Goal: Transaction & Acquisition: Purchase product/service

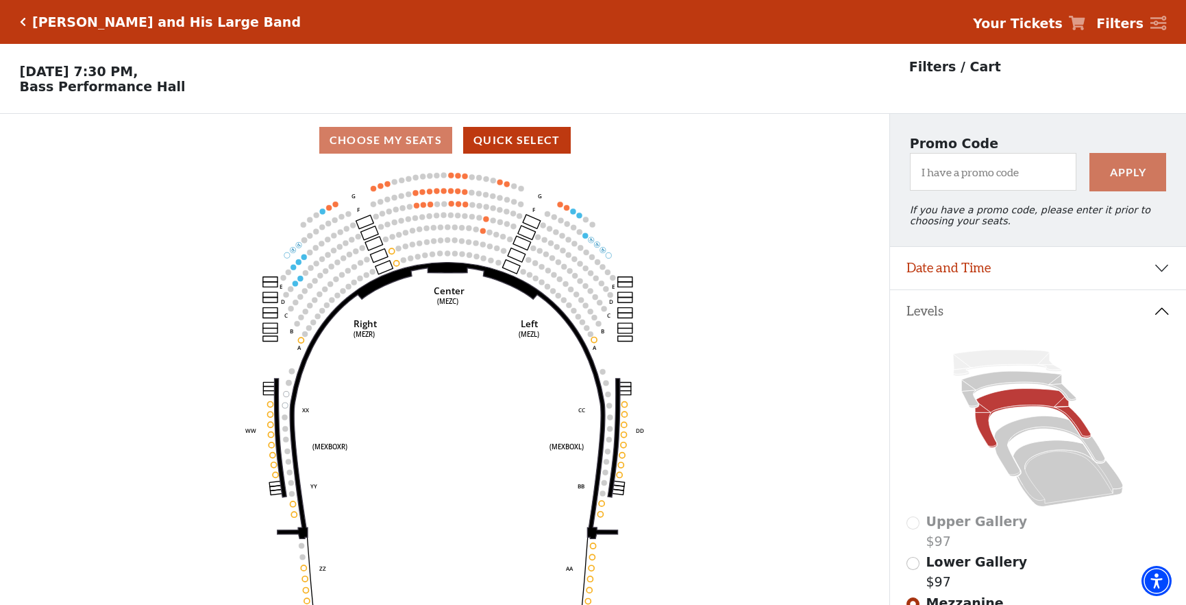
scroll to position [3, 0]
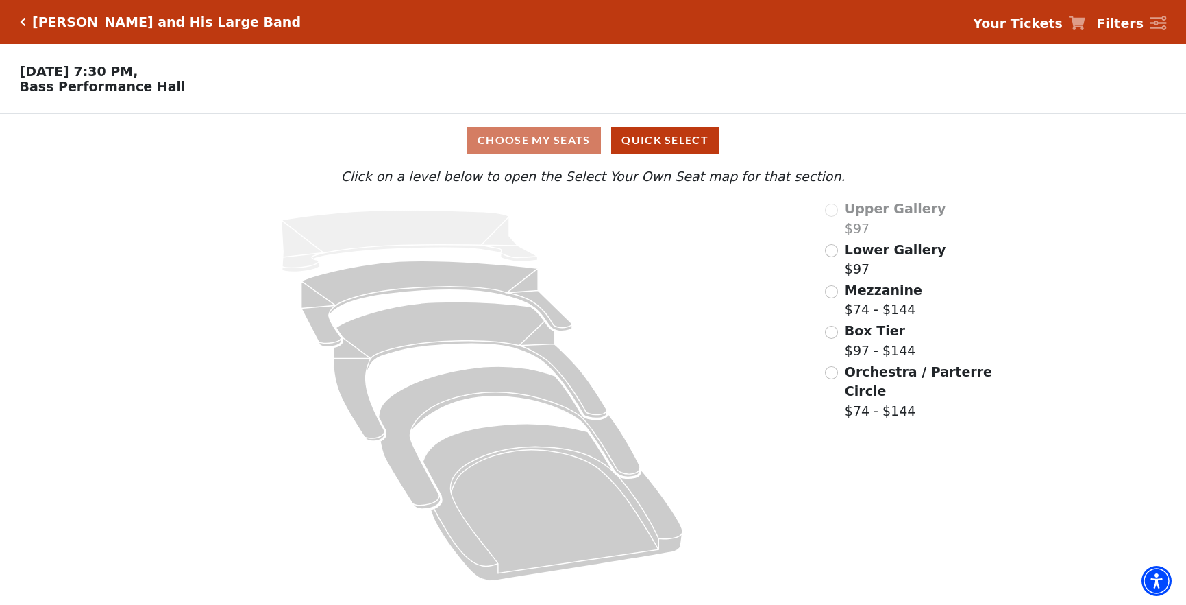
click at [835, 369] on input "Orchestra / Parterre Circle$74 - $144\a" at bounding box center [831, 372] width 13 height 13
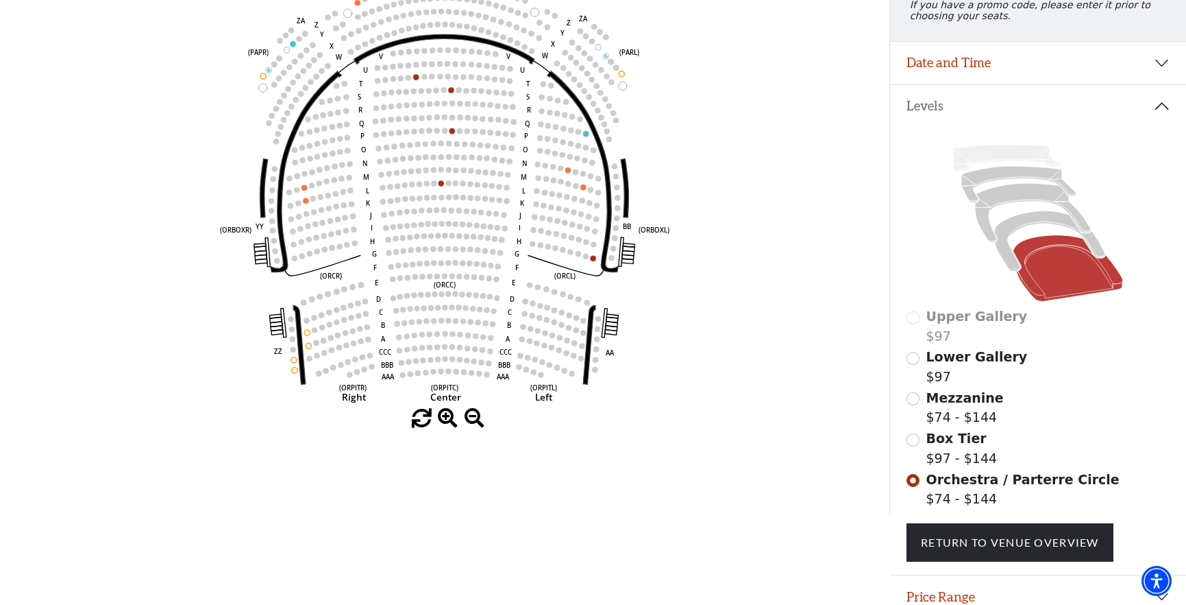
scroll to position [210, 0]
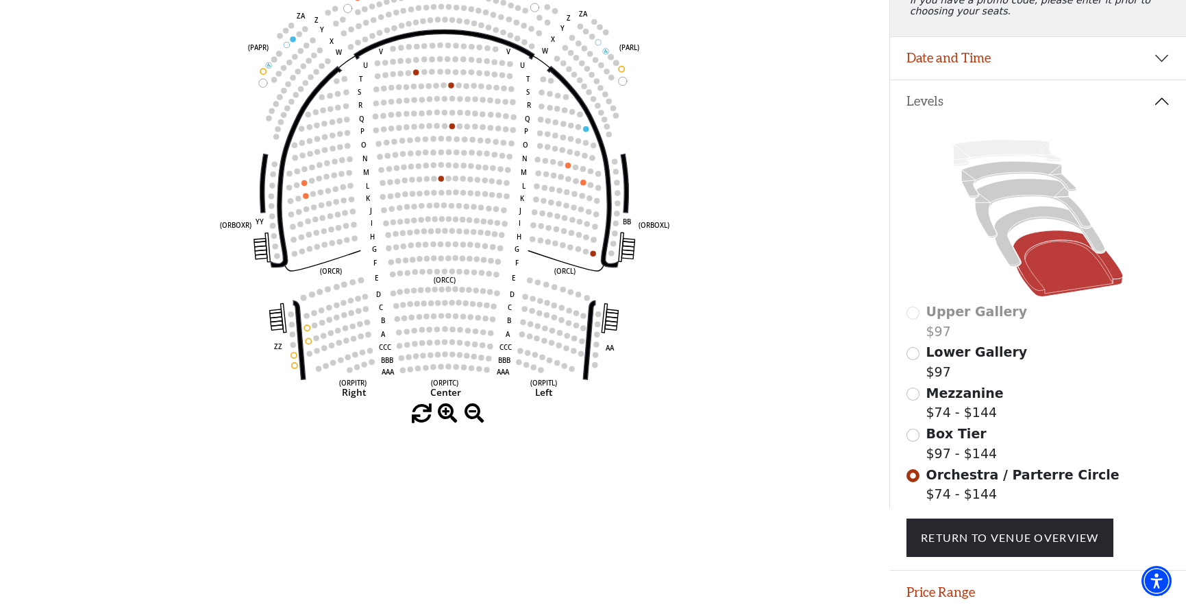
click at [910, 430] on input "Box Tier$97 - $144\a" at bounding box center [913, 434] width 13 height 13
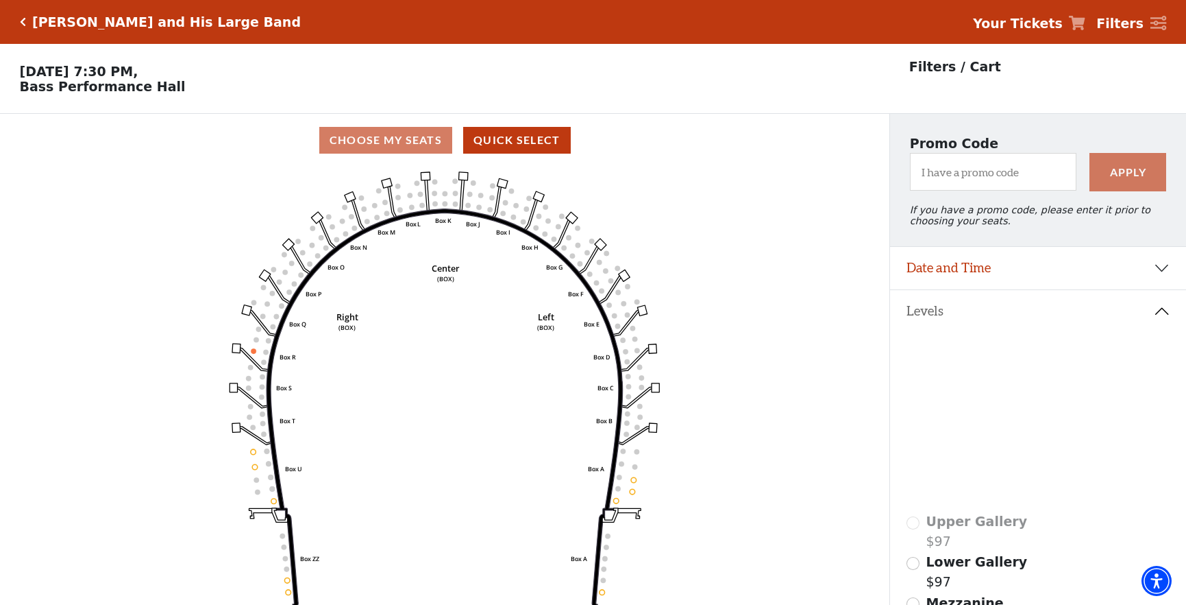
scroll to position [64, 0]
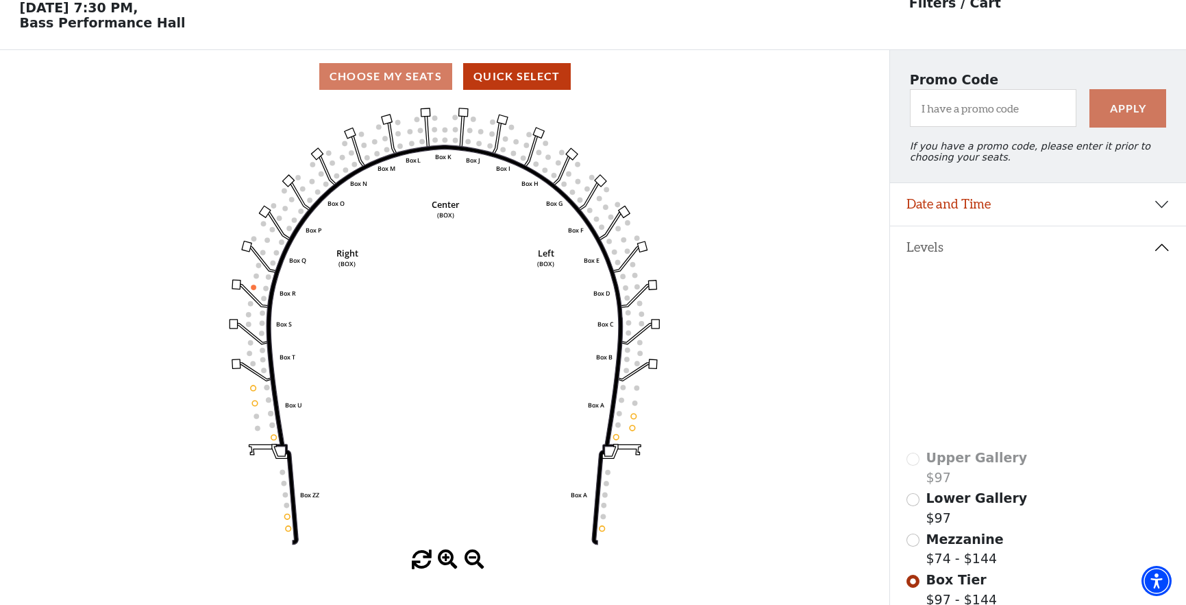
click at [998, 333] on icon at bounding box center [1033, 354] width 116 height 59
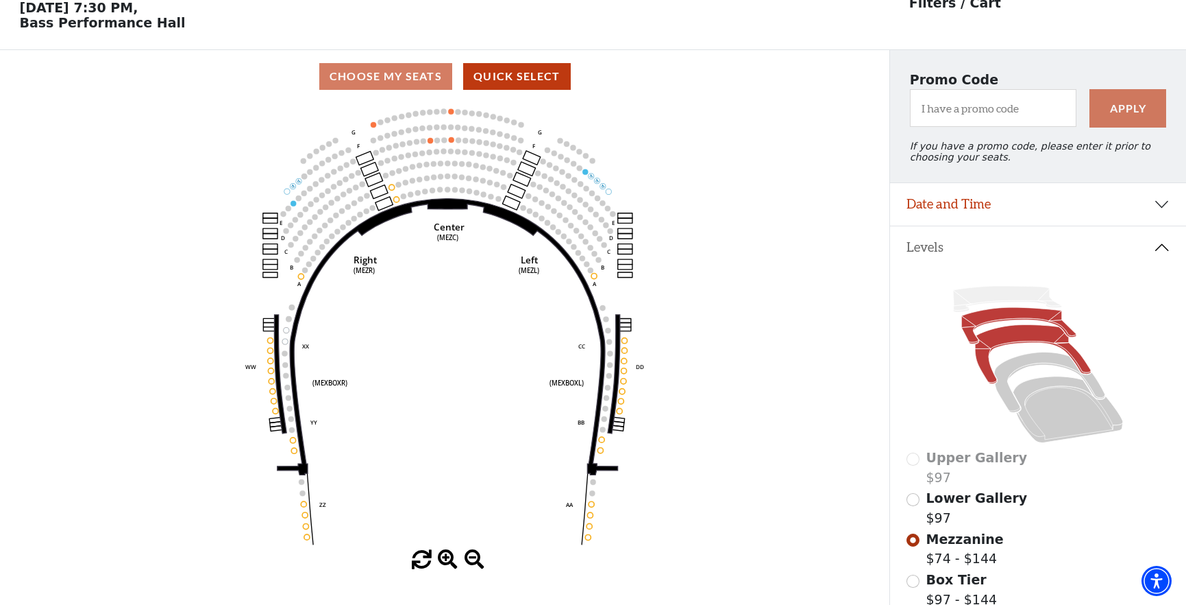
click at [999, 315] on icon at bounding box center [1019, 326] width 114 height 36
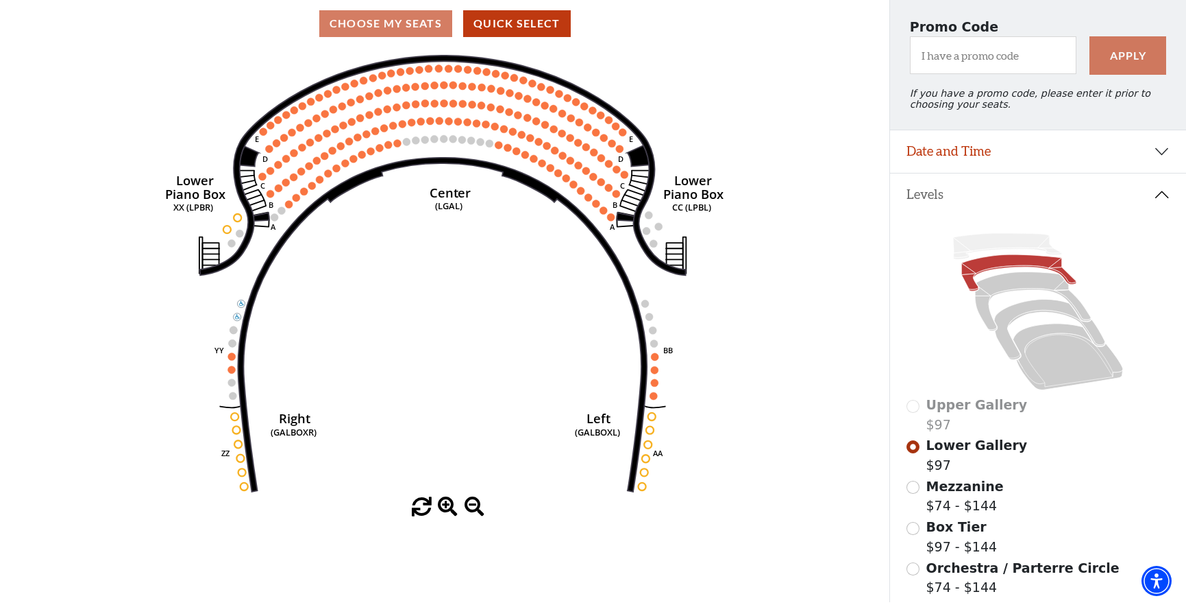
scroll to position [115, 0]
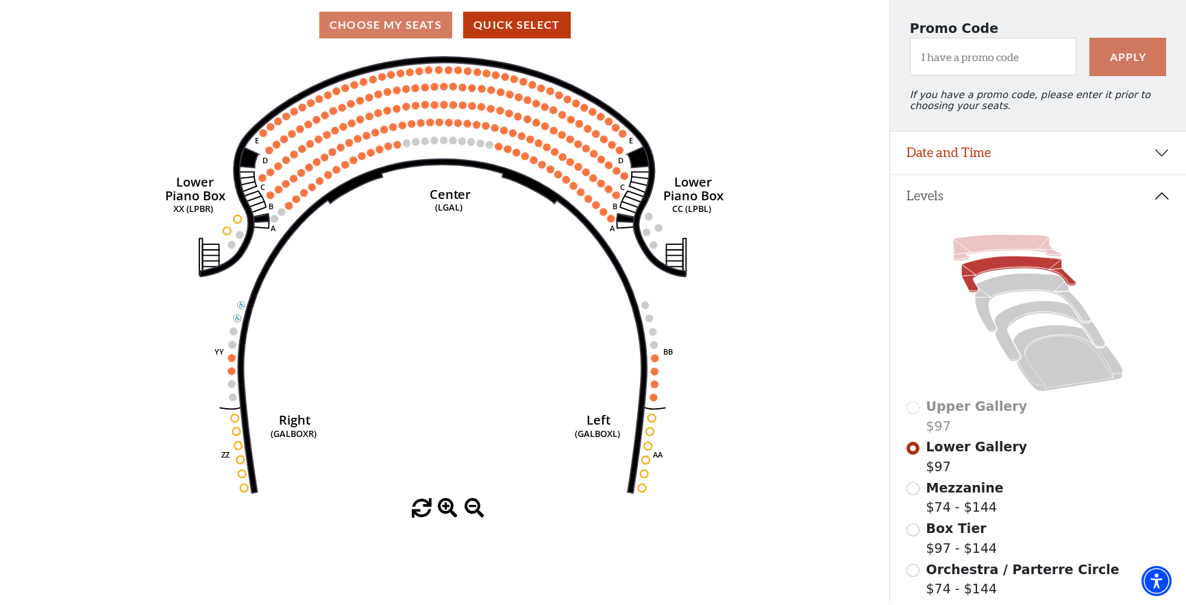
click at [994, 240] on icon at bounding box center [1007, 247] width 108 height 26
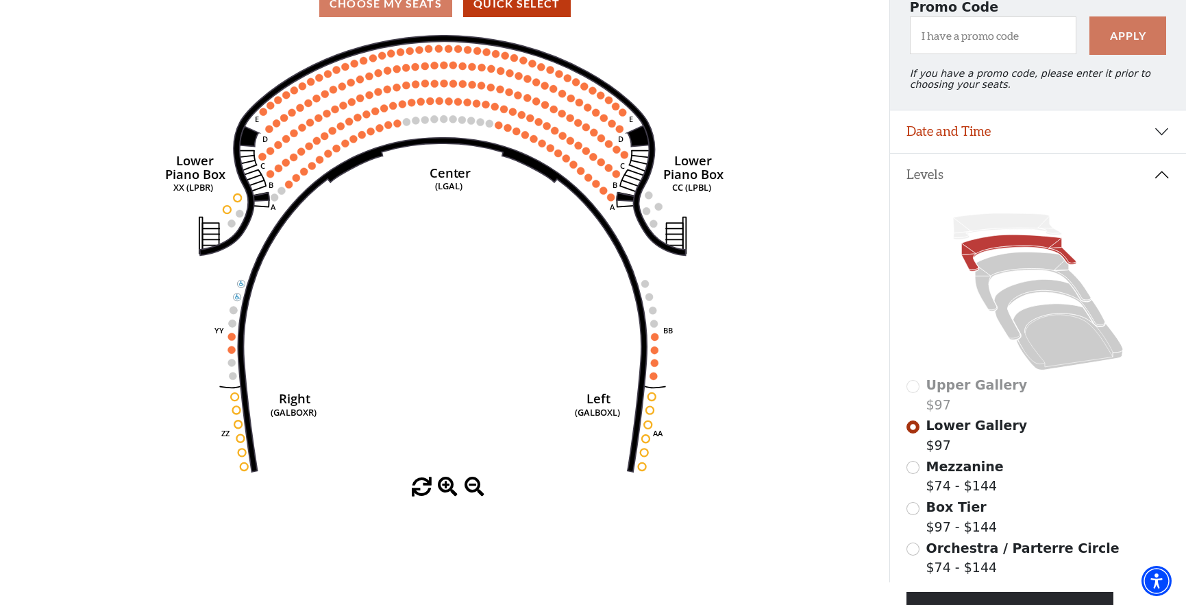
scroll to position [137, 0]
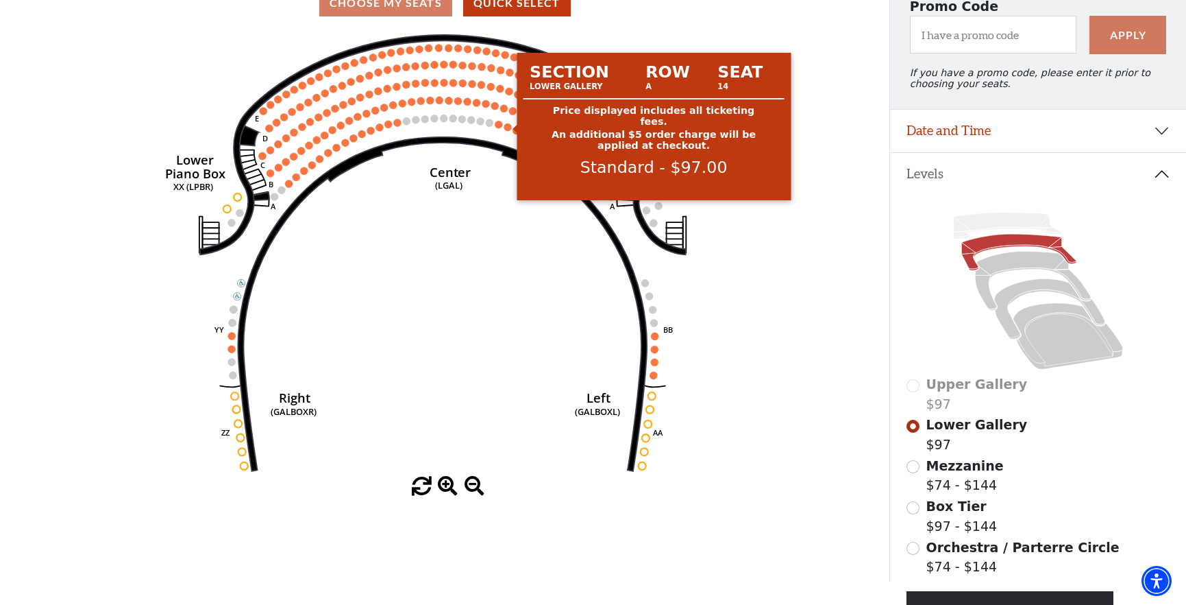
click at [509, 125] on circle at bounding box center [508, 127] width 8 height 8
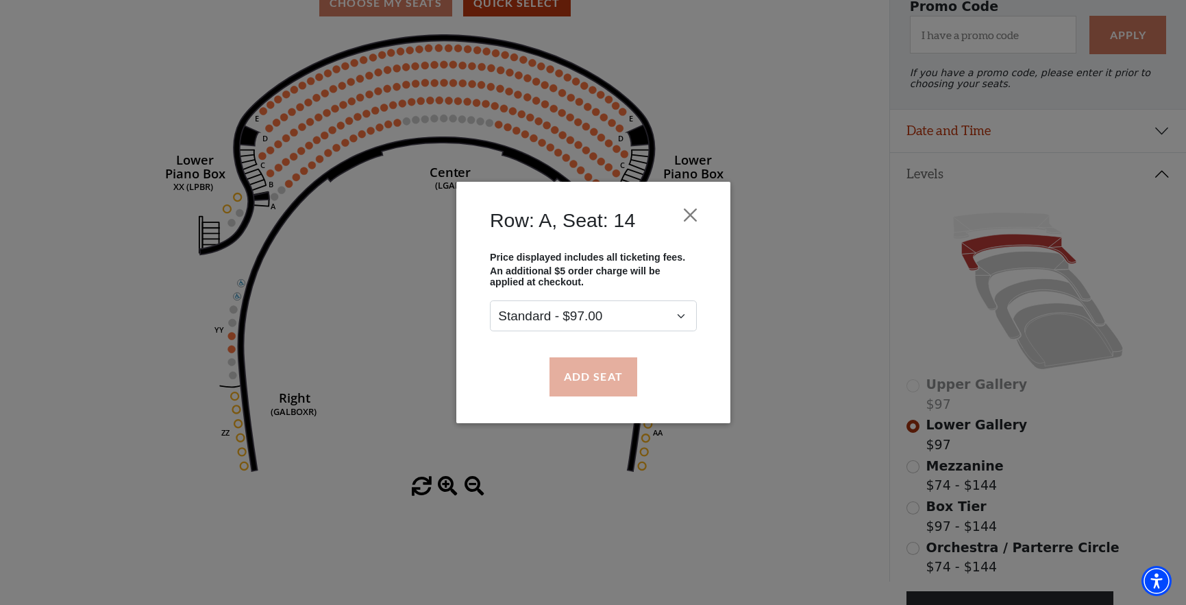
click at [589, 372] on button "Add Seat" at bounding box center [593, 376] width 88 height 38
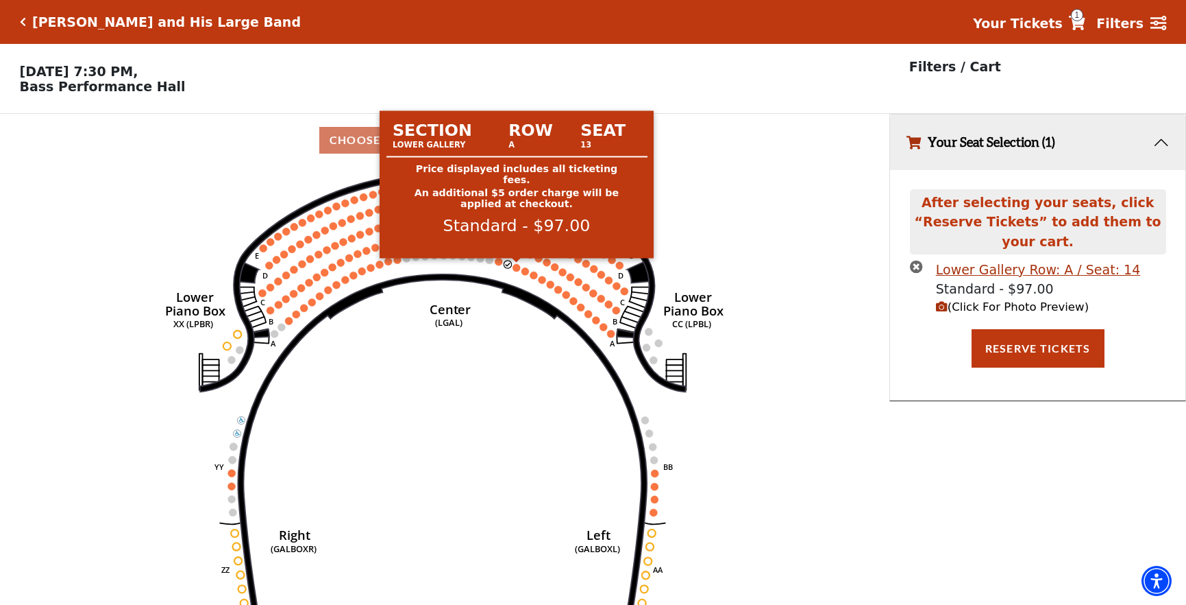
click at [517, 268] on circle at bounding box center [517, 268] width 8 height 8
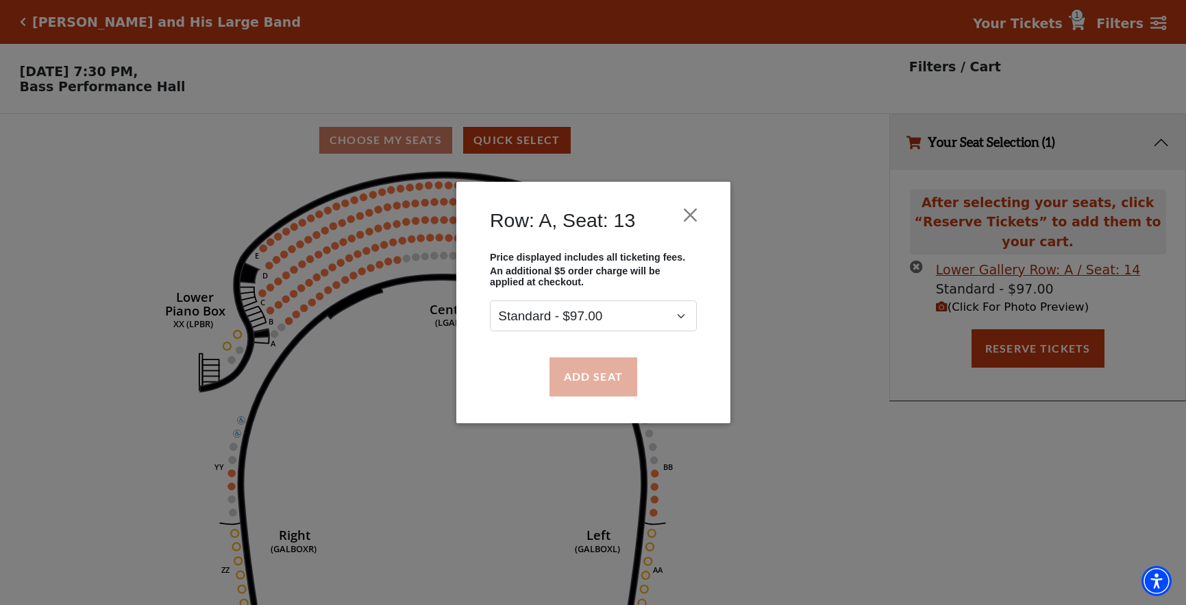
click at [597, 372] on button "Add Seat" at bounding box center [593, 376] width 88 height 38
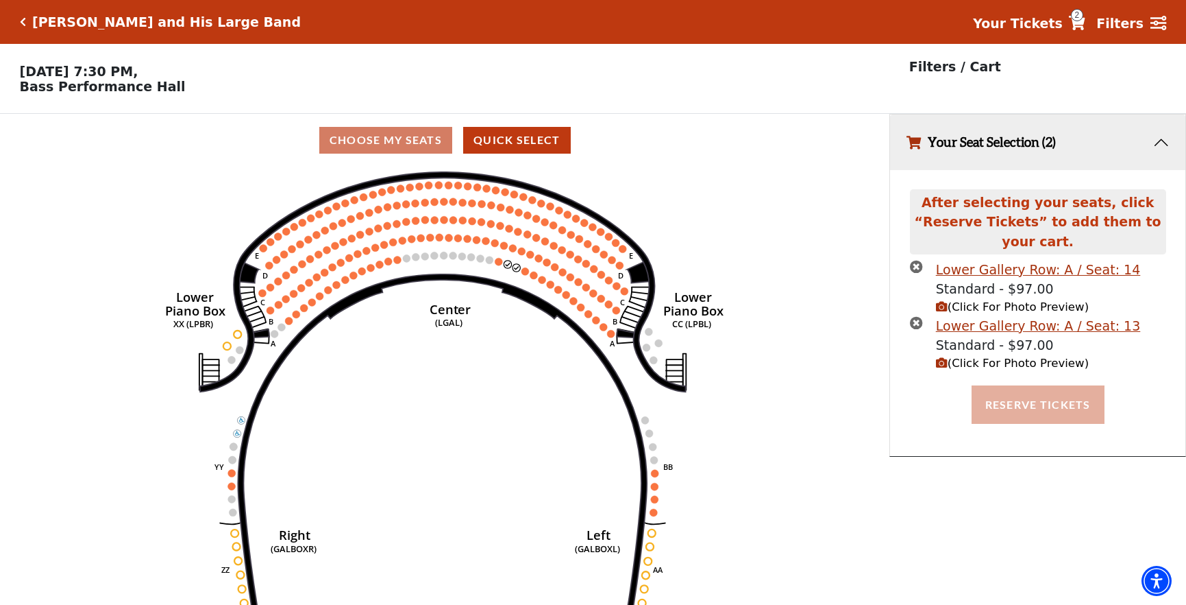
click at [1046, 394] on button "Reserve Tickets" at bounding box center [1038, 404] width 133 height 38
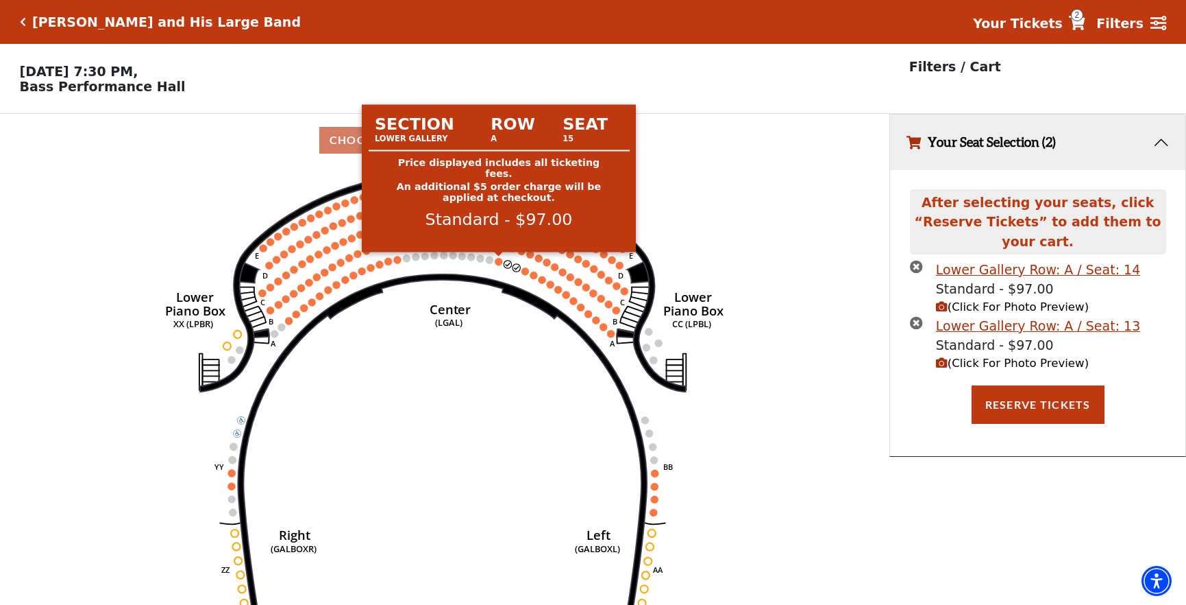
click at [498, 259] on circle at bounding box center [499, 262] width 8 height 8
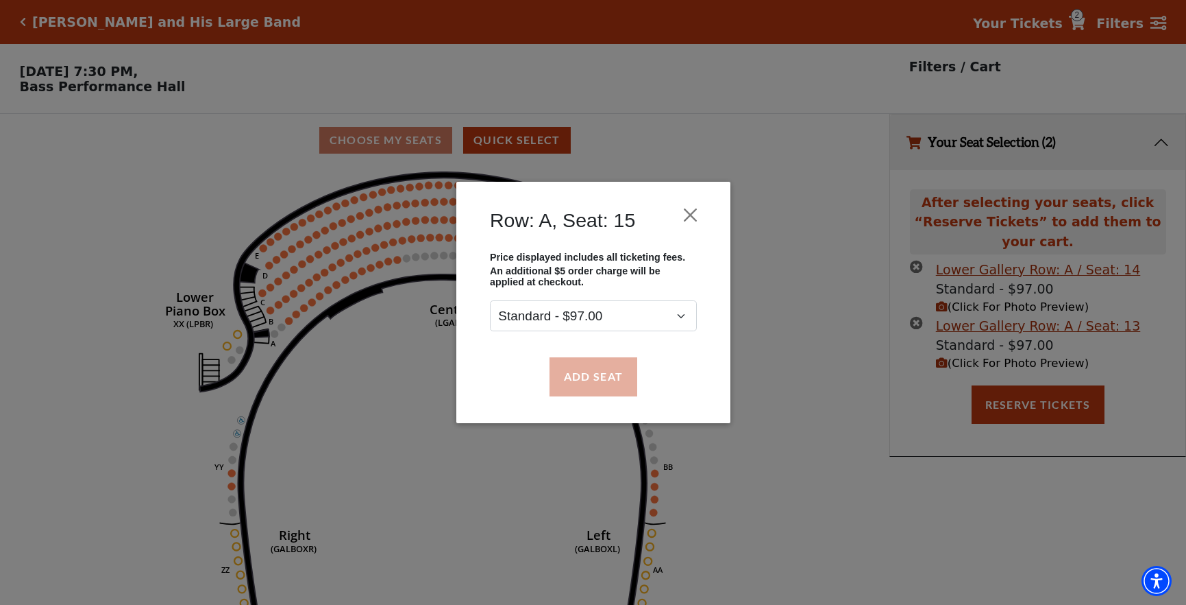
click at [602, 369] on button "Add Seat" at bounding box center [593, 376] width 88 height 38
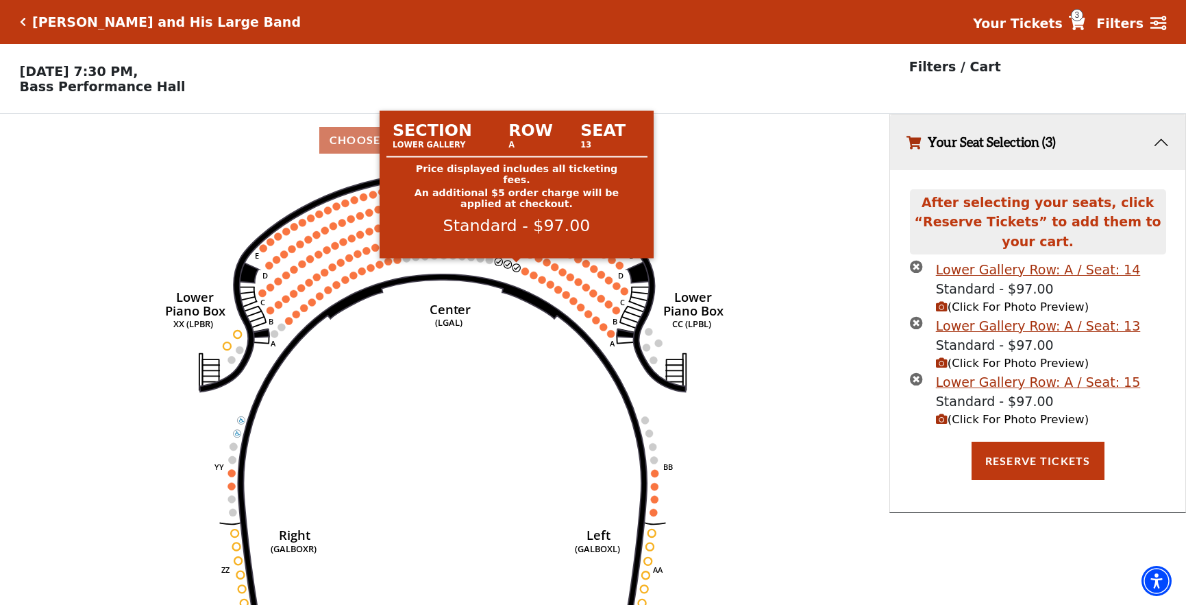
click at [517, 265] on circle at bounding box center [517, 268] width 8 height 8
click at [517, 267] on circle at bounding box center [517, 268] width 8 height 8
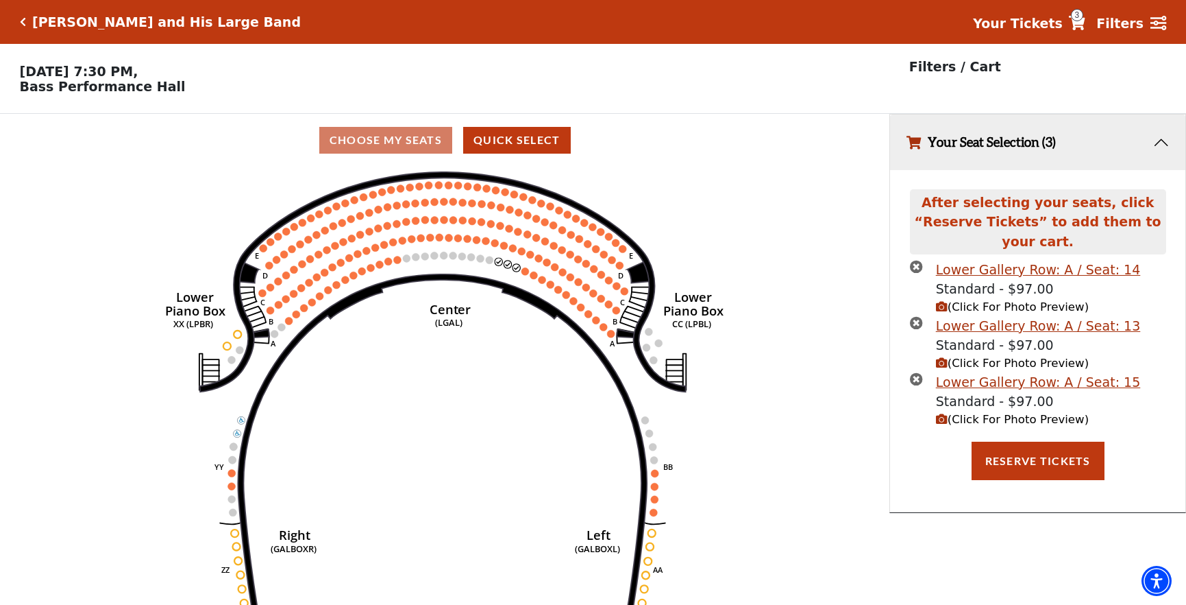
click at [913, 372] on icon "times-circle" at bounding box center [916, 378] width 13 height 13
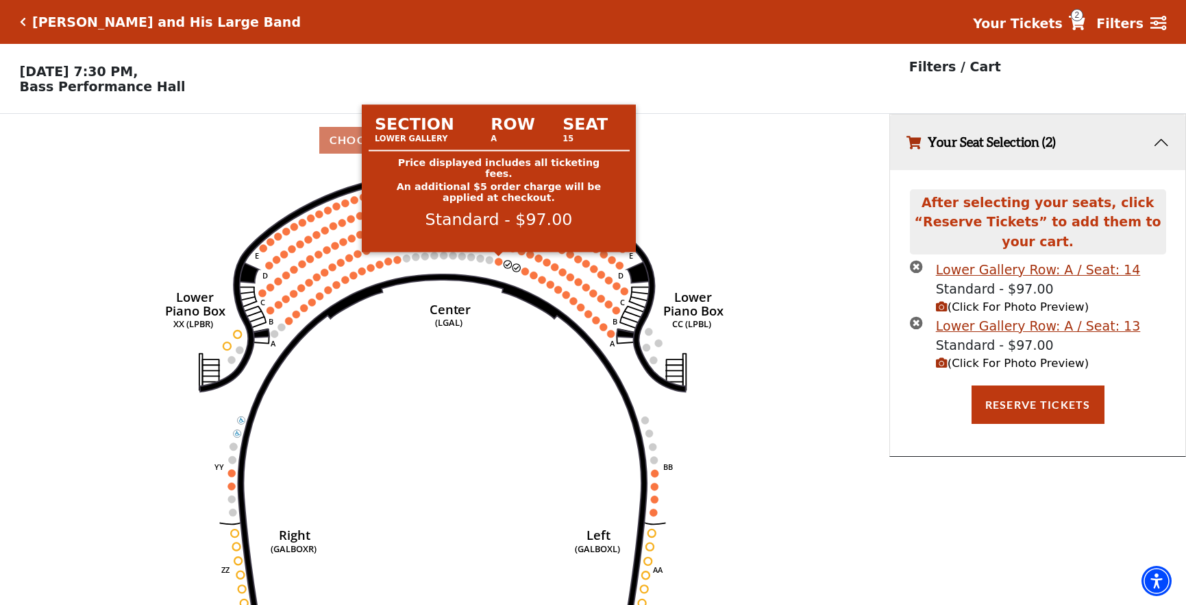
click at [500, 261] on circle at bounding box center [499, 262] width 8 height 8
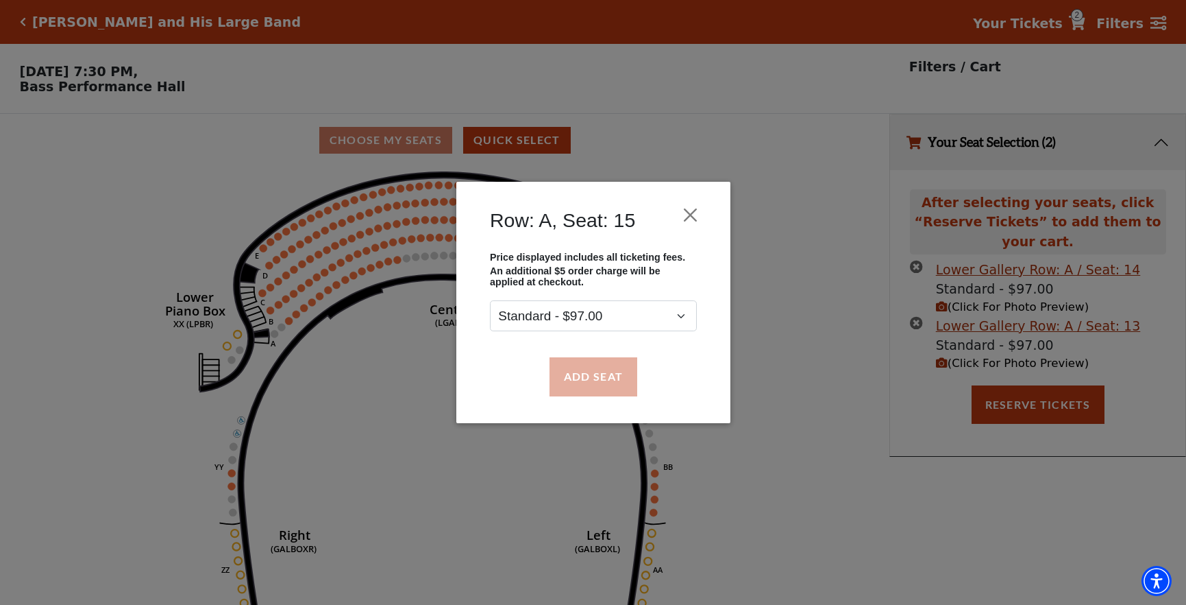
click at [592, 371] on button "Add Seat" at bounding box center [593, 376] width 88 height 38
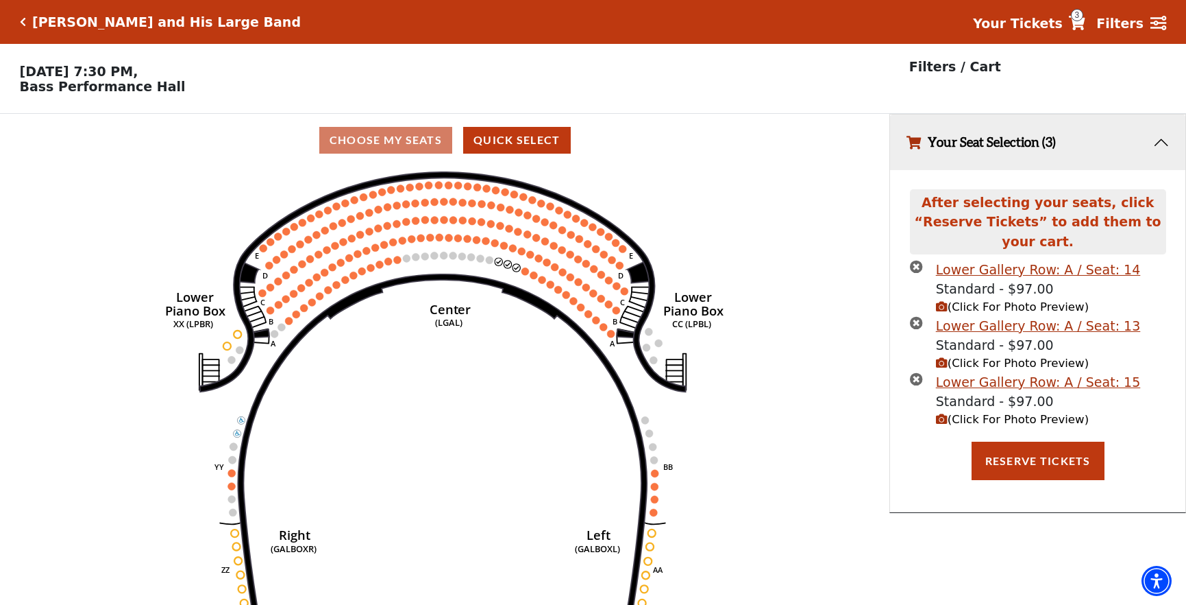
click at [919, 319] on icon "times-circle" at bounding box center [916, 322] width 13 height 13
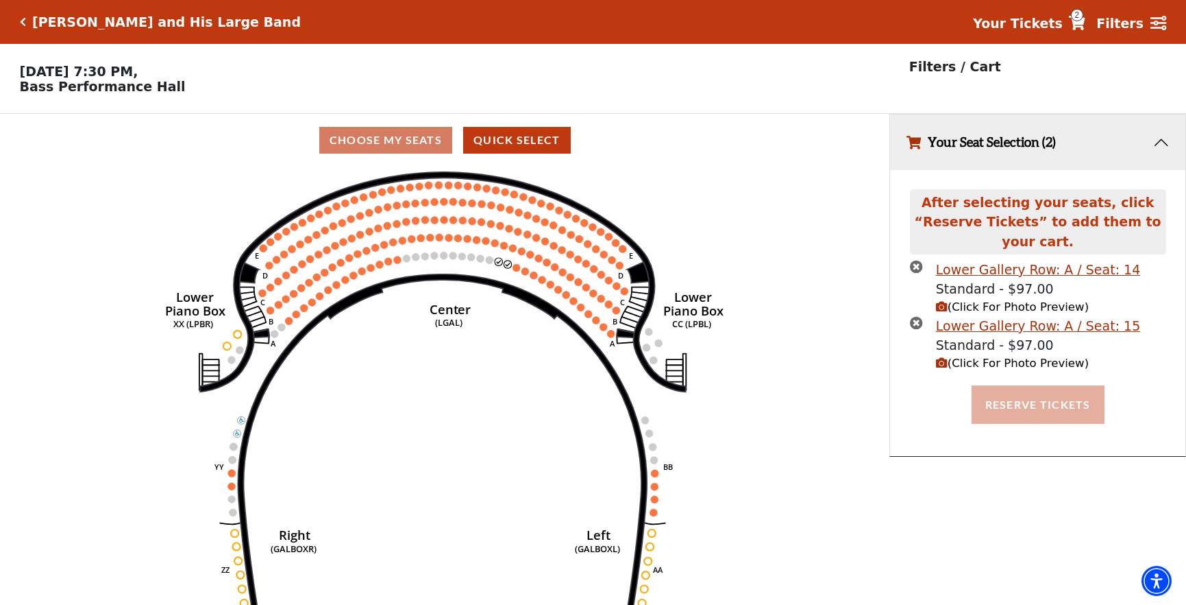
click at [1040, 400] on button "Reserve Tickets" at bounding box center [1038, 404] width 133 height 38
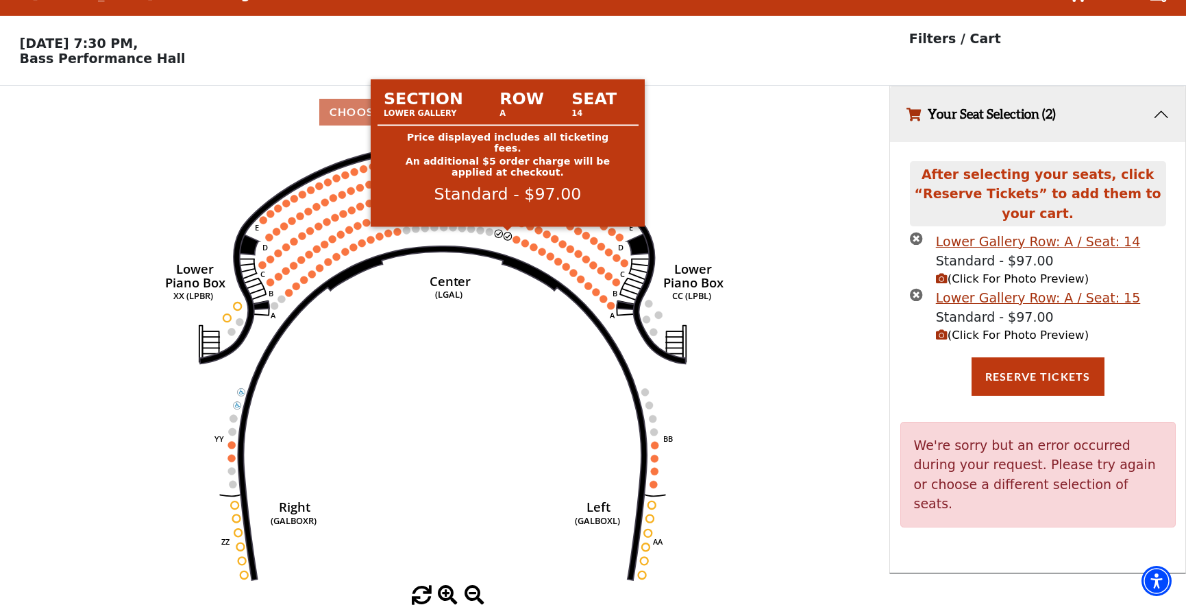
scroll to position [27, 0]
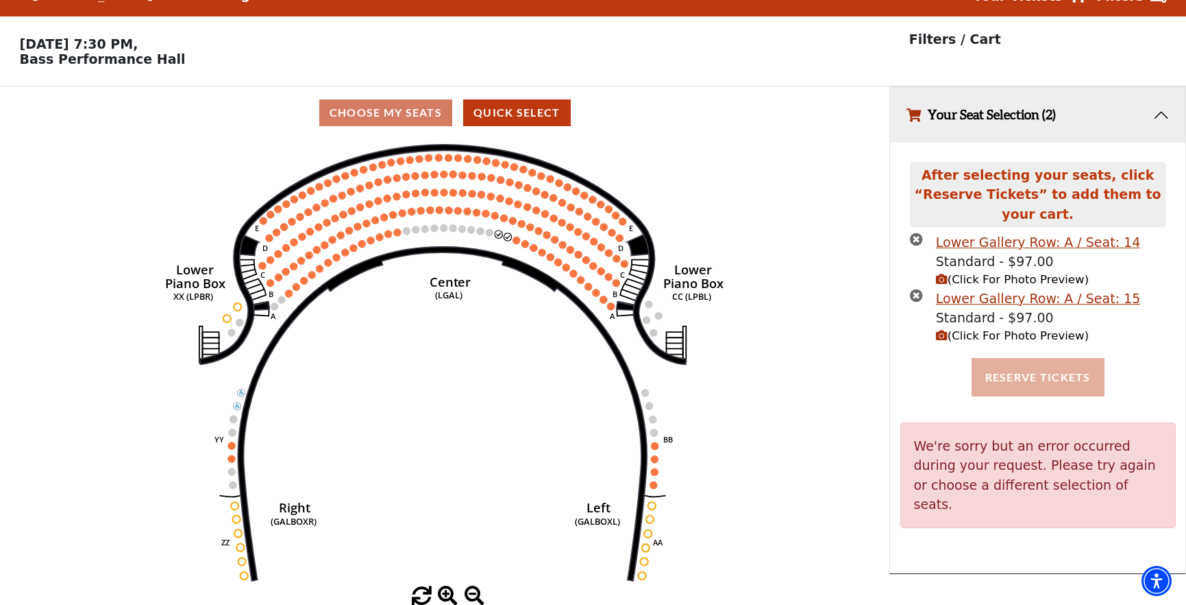
click at [1023, 367] on button "Reserve Tickets" at bounding box center [1038, 377] width 133 height 38
drag, startPoint x: 914, startPoint y: 293, endPoint x: 919, endPoint y: 267, distance: 26.5
click at [916, 291] on icon "times-circle" at bounding box center [916, 295] width 13 height 13
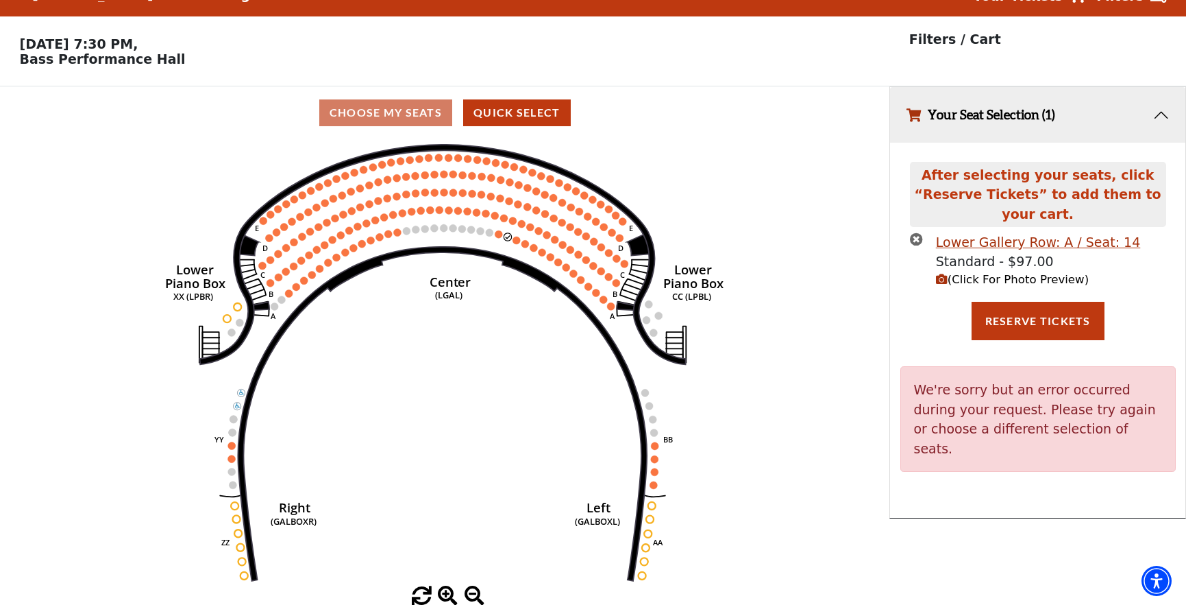
click at [918, 238] on icon "times-circle" at bounding box center [916, 238] width 13 height 13
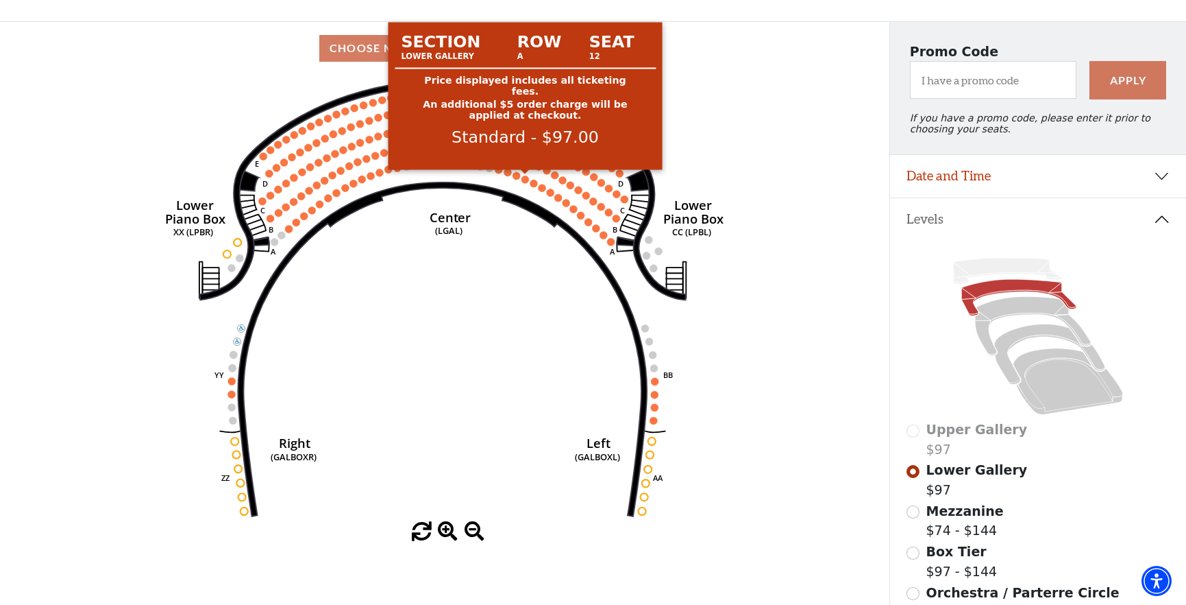
scroll to position [93, 0]
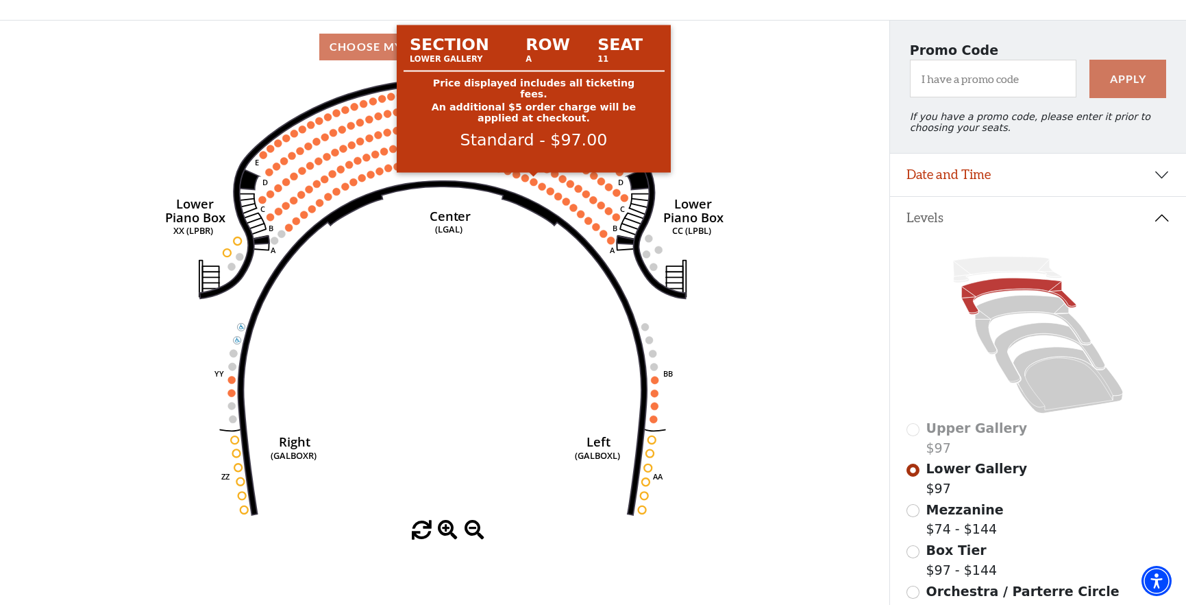
click at [534, 182] on circle at bounding box center [534, 182] width 8 height 8
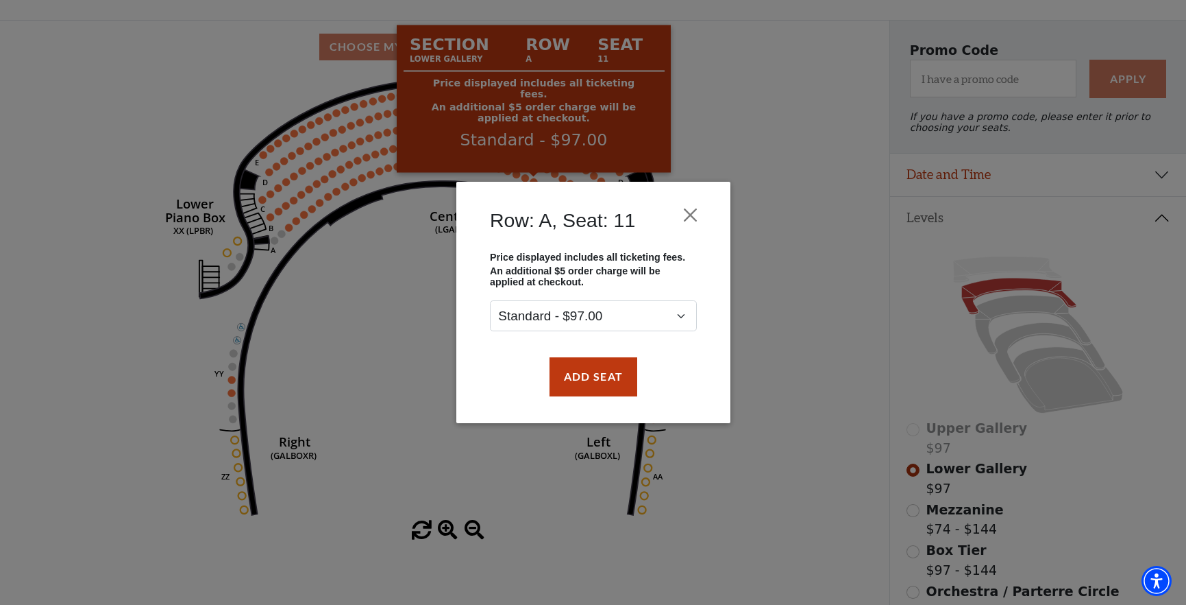
scroll to position [96, 0]
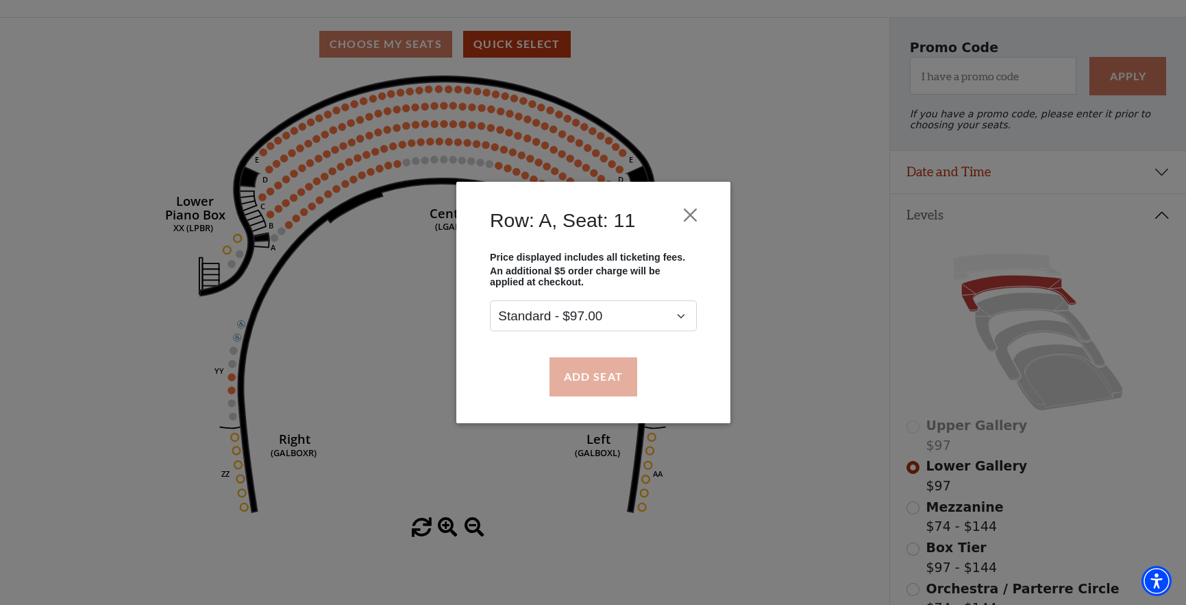
click at [585, 375] on button "Add Seat" at bounding box center [593, 376] width 88 height 38
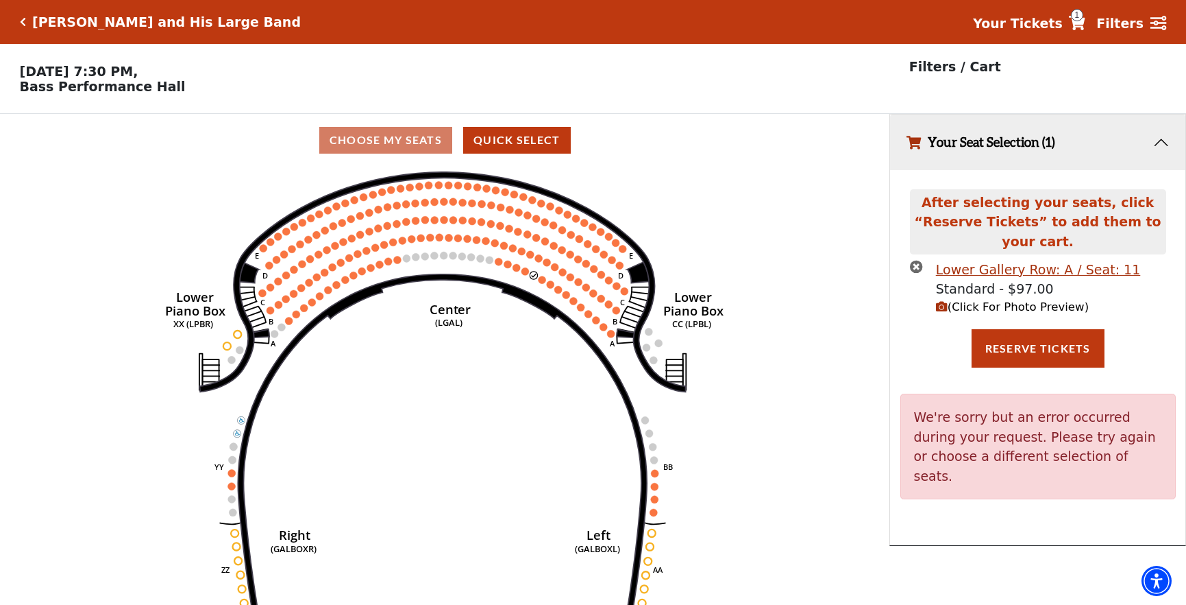
click at [525, 271] on circle at bounding box center [526, 271] width 8 height 8
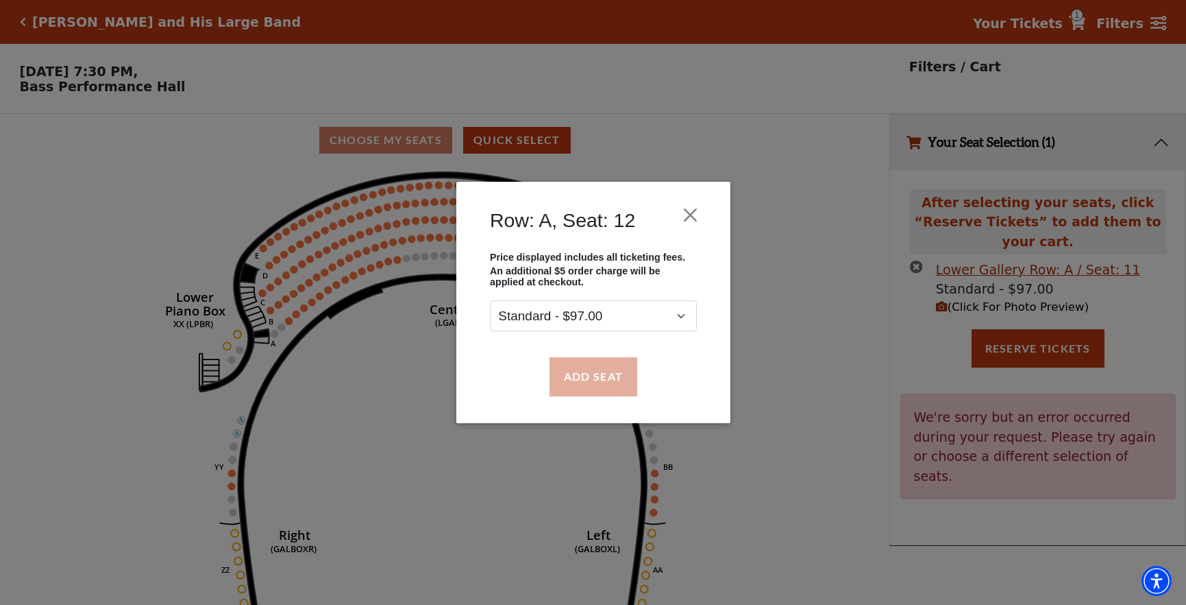
click at [606, 367] on button "Add Seat" at bounding box center [593, 376] width 88 height 38
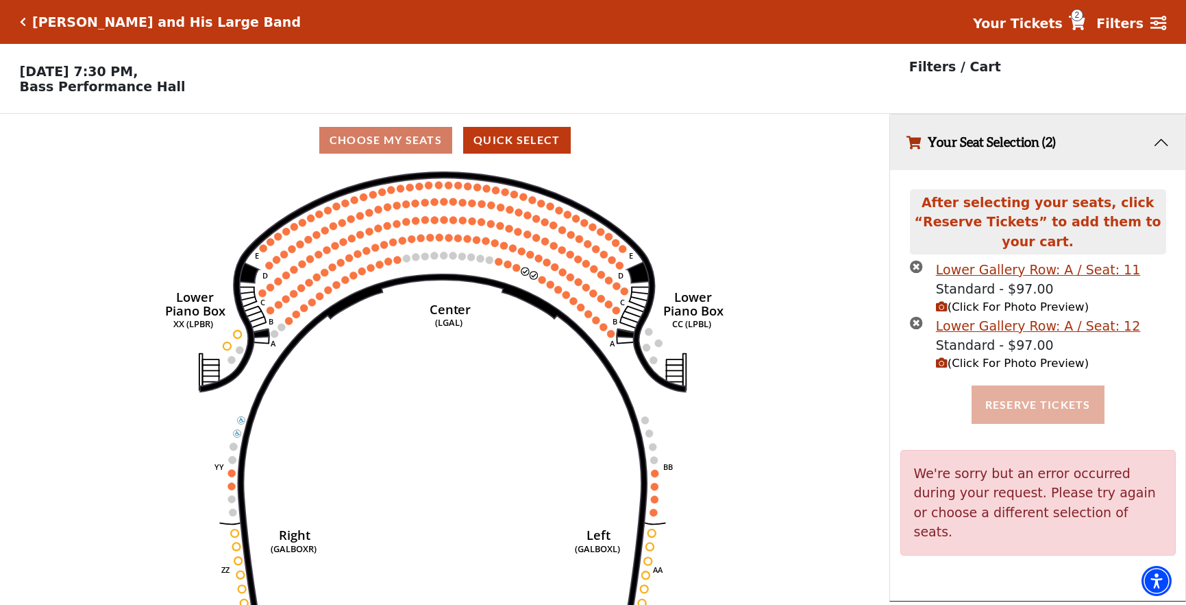
click at [1029, 391] on button "Reserve Tickets" at bounding box center [1038, 404] width 133 height 38
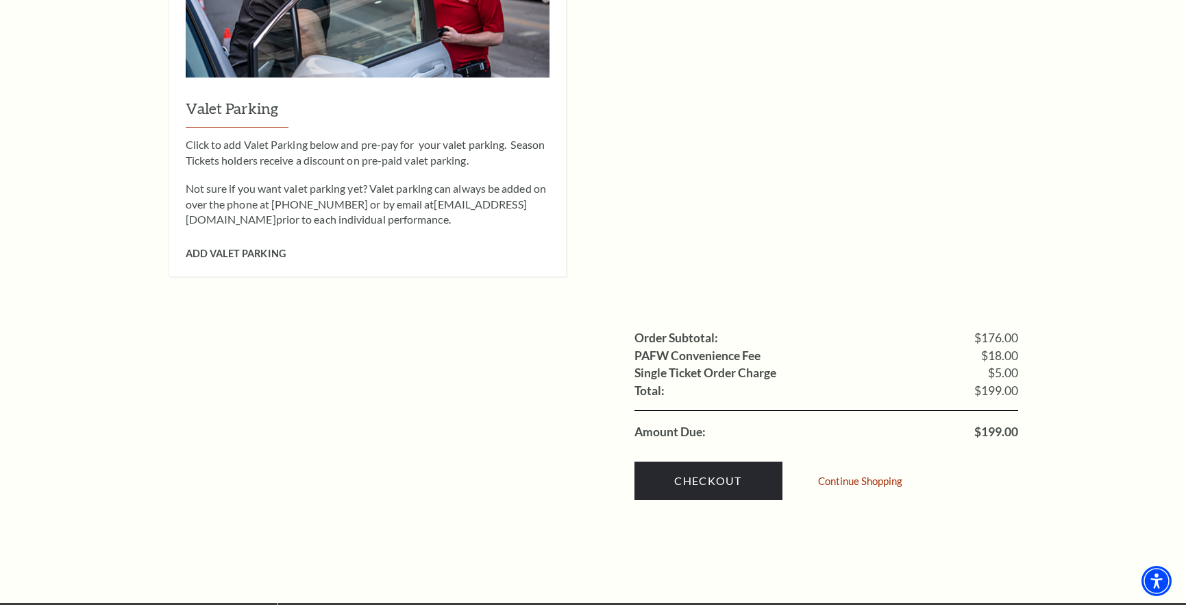
scroll to position [1121, 0]
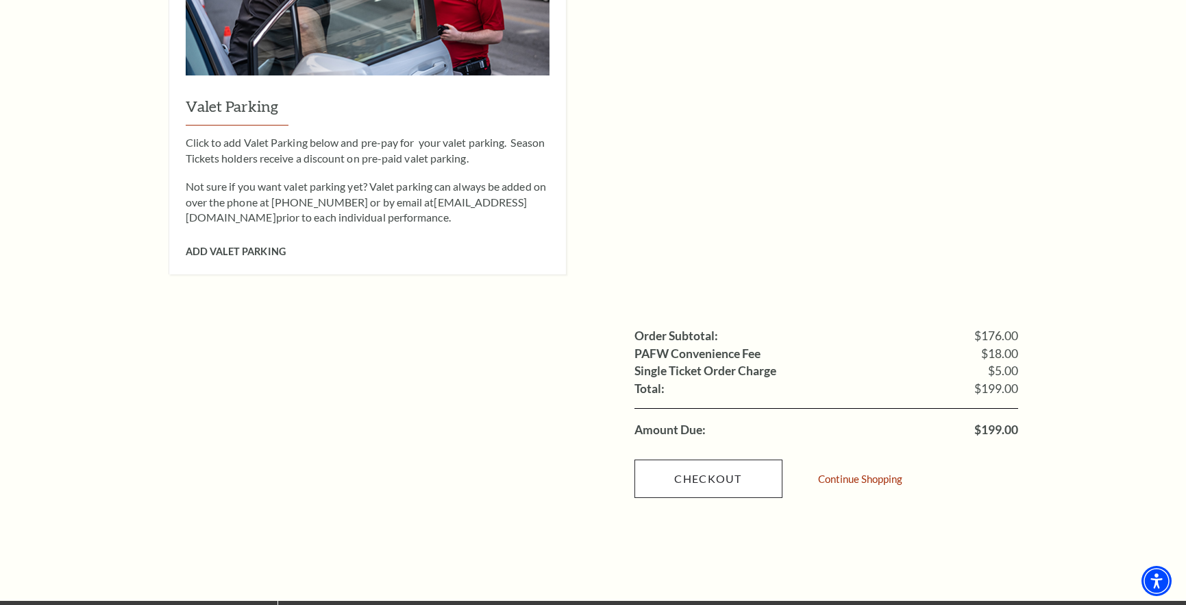
click at [709, 459] on link "Checkout" at bounding box center [709, 478] width 148 height 38
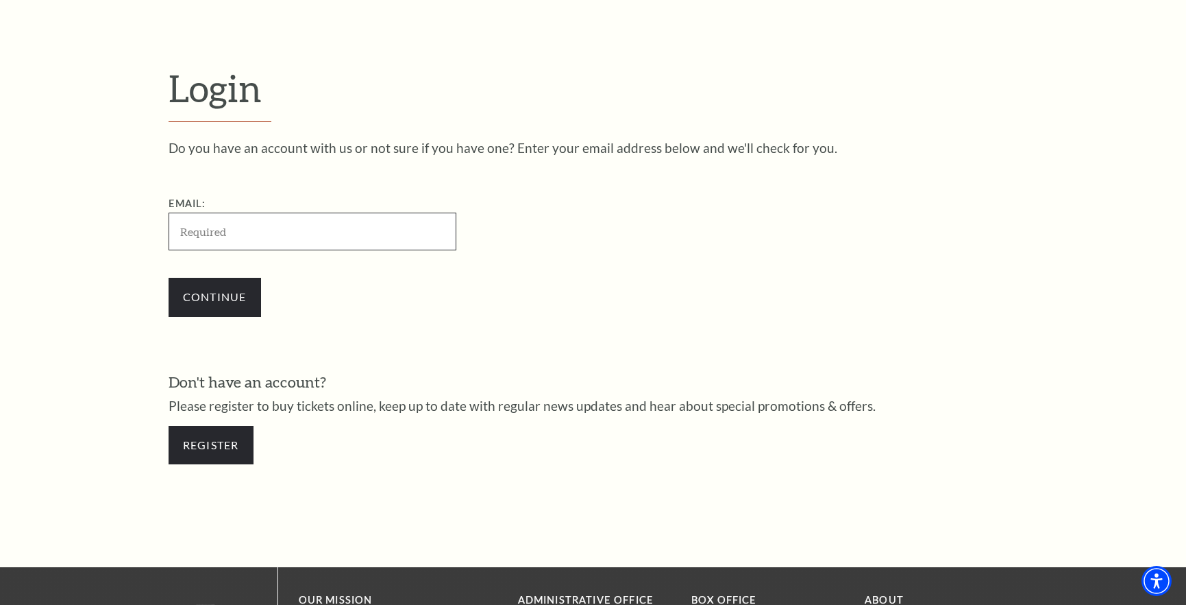
scroll to position [371, 0]
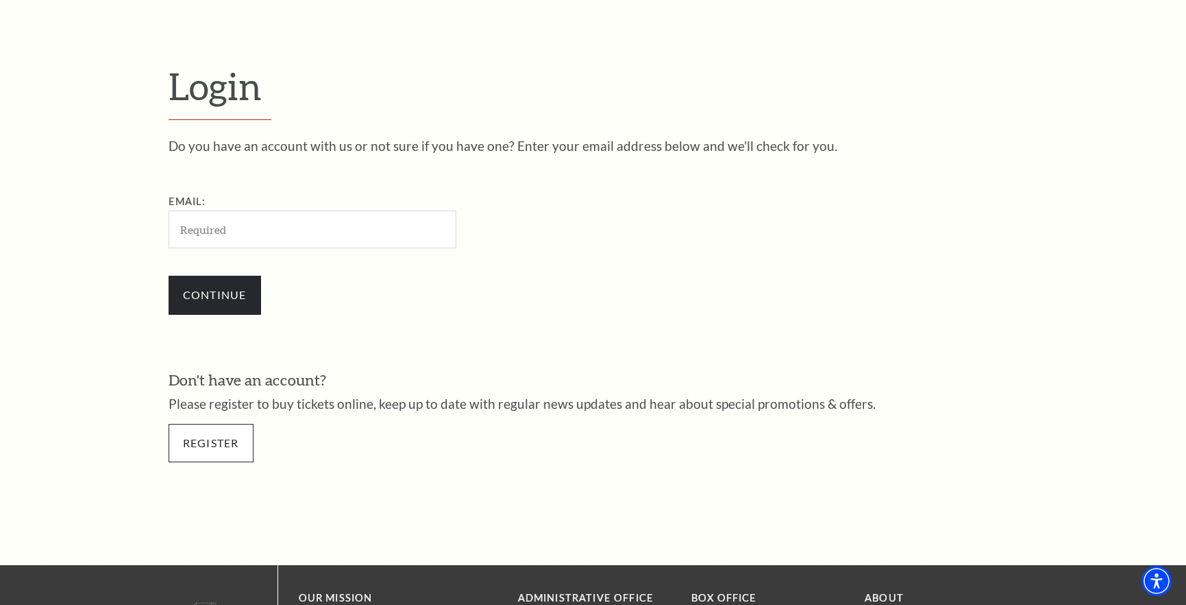
click at [224, 442] on link "Register" at bounding box center [211, 443] width 85 height 38
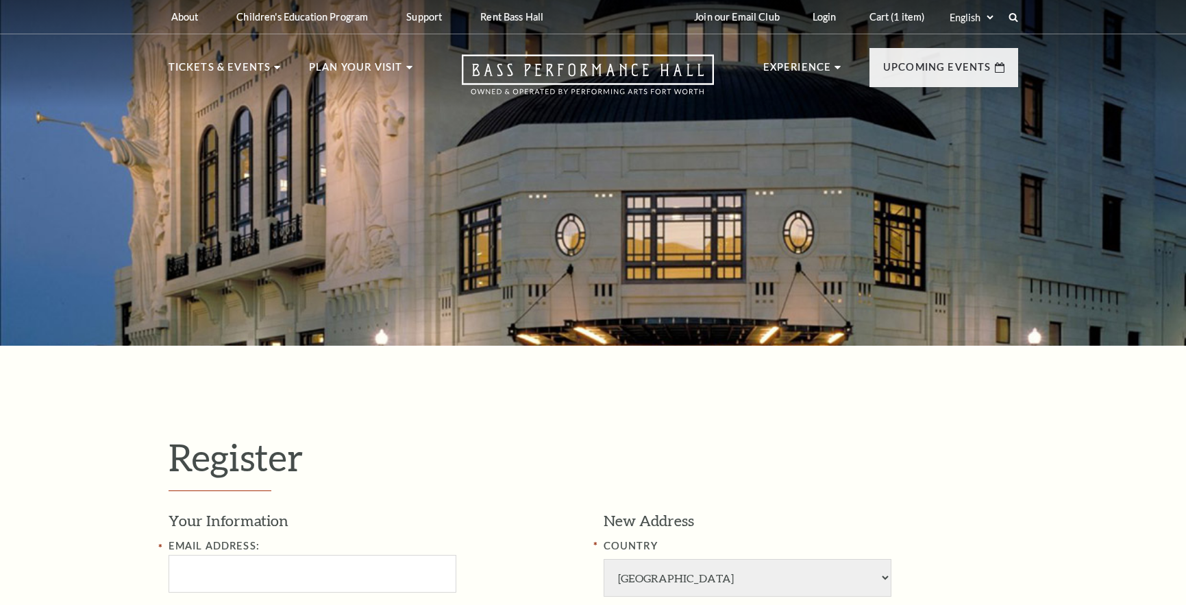
select select "1"
select select "TX"
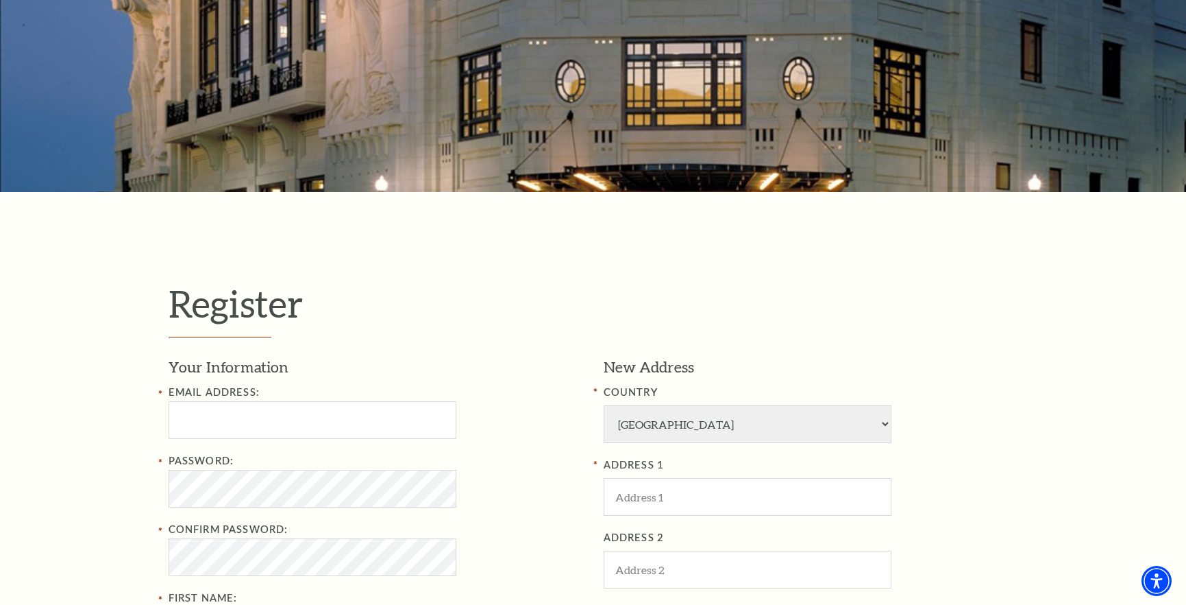
scroll to position [158, 0]
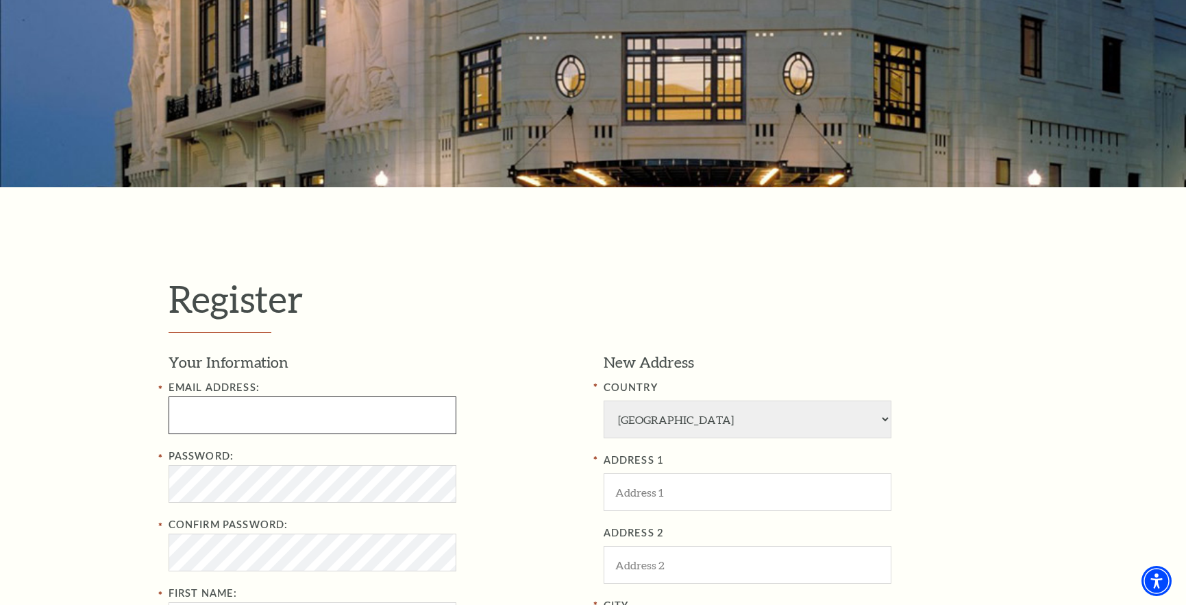
type input "jepoland5@gmail.com"
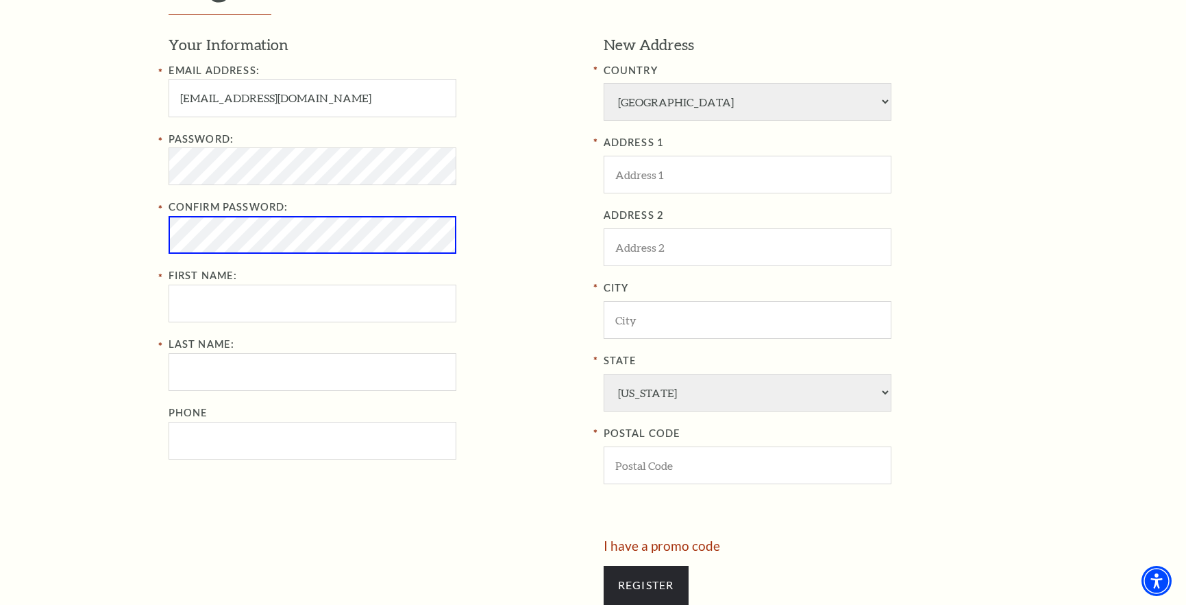
scroll to position [470, 0]
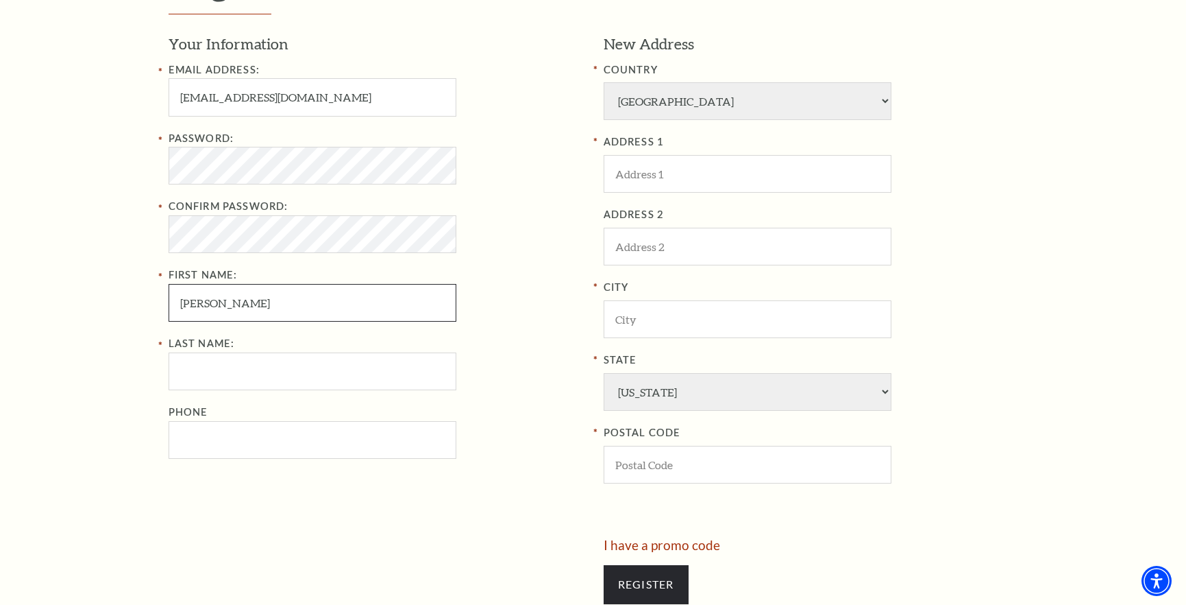
type input "James"
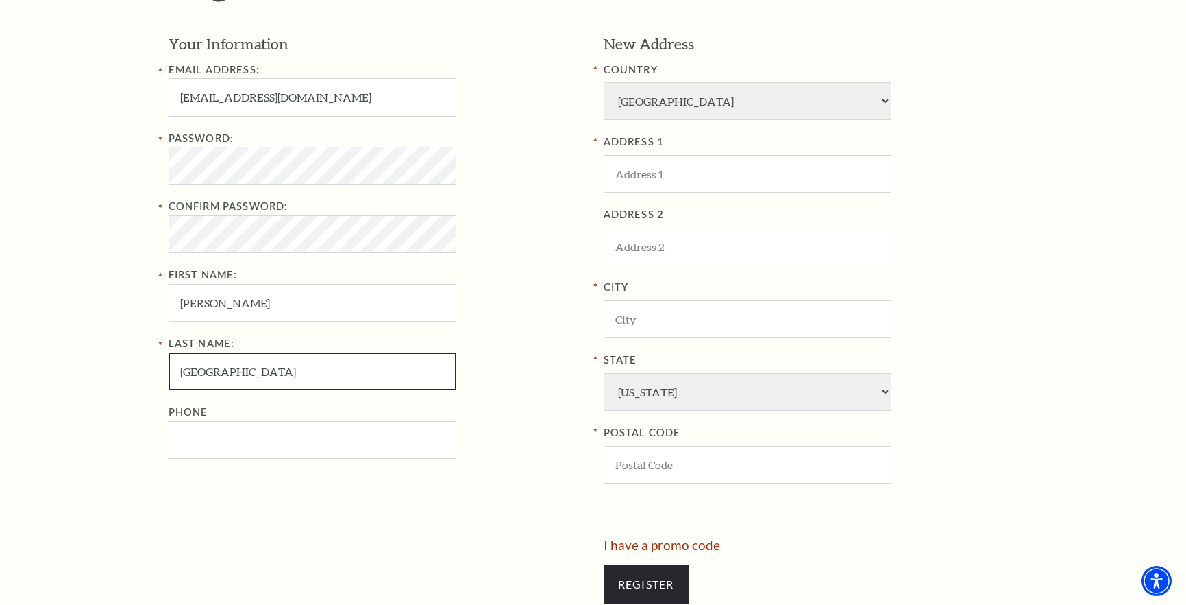
type input "Poland"
type input "3809"
type input "[GEOGRAPHIC_DATA]"
type input "[PERSON_NAME]"
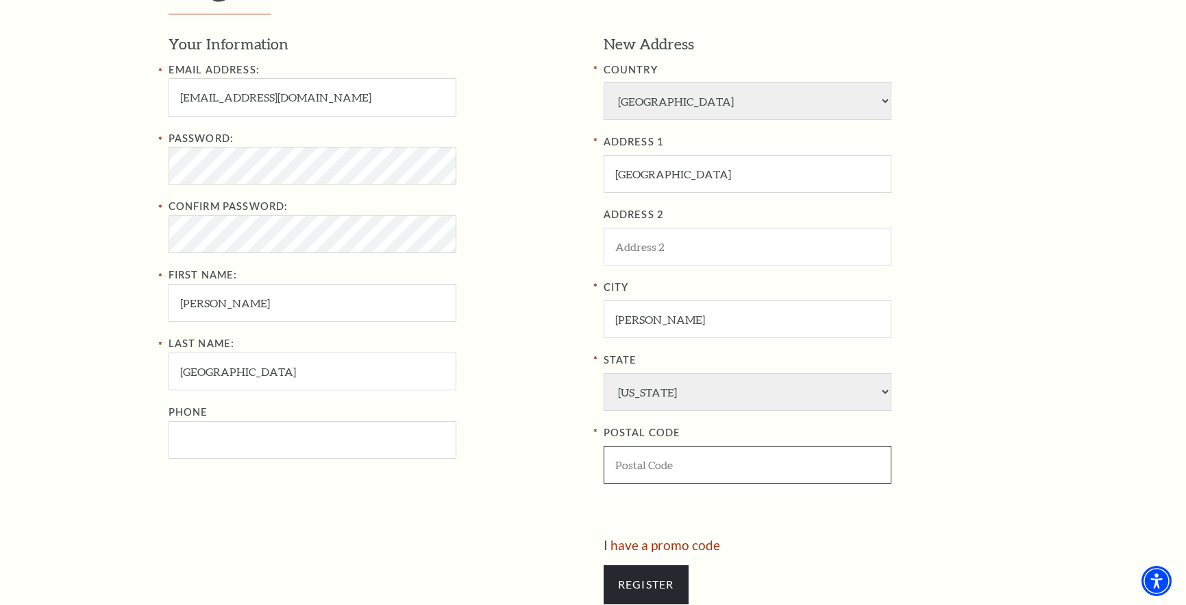
type input "76205"
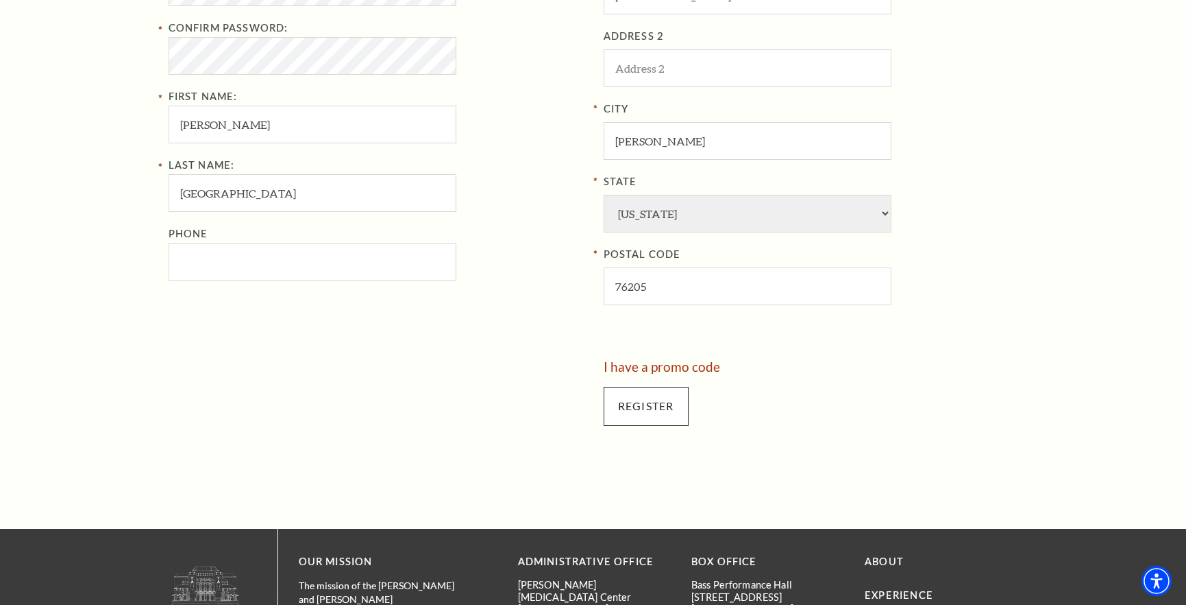
scroll to position [650, 0]
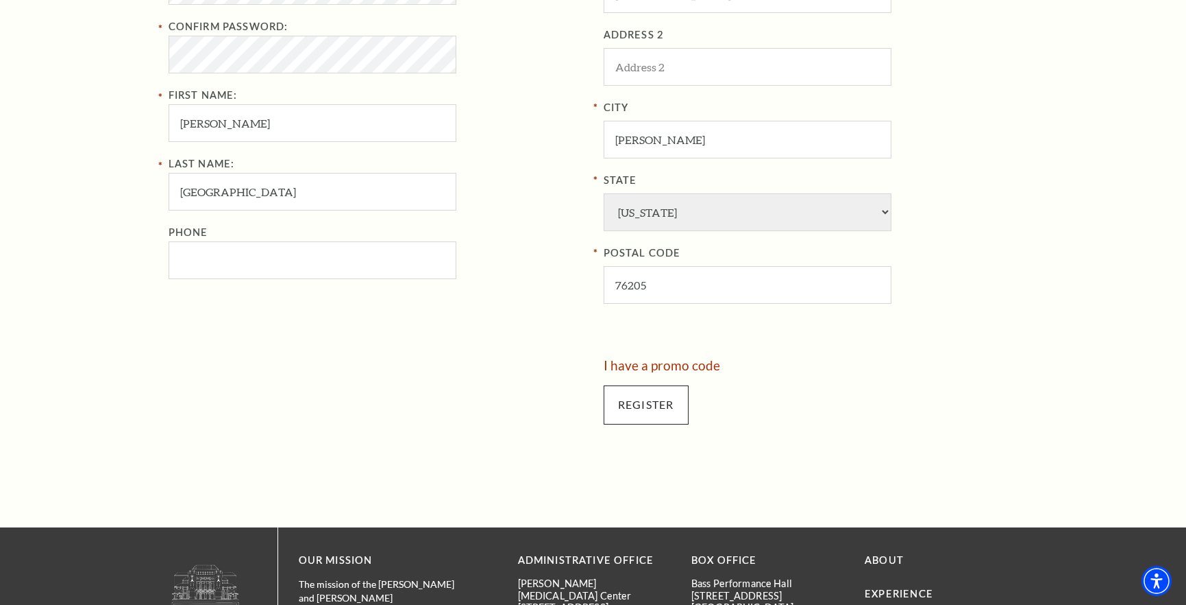
click at [649, 385] on input "Register" at bounding box center [646, 404] width 85 height 38
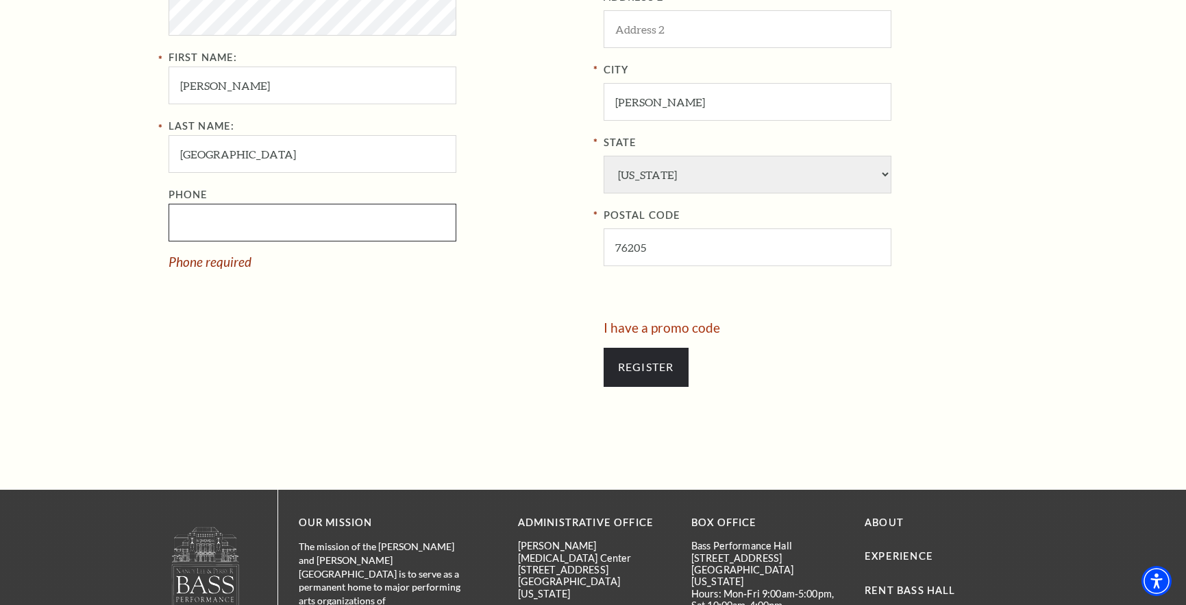
scroll to position [689, 0]
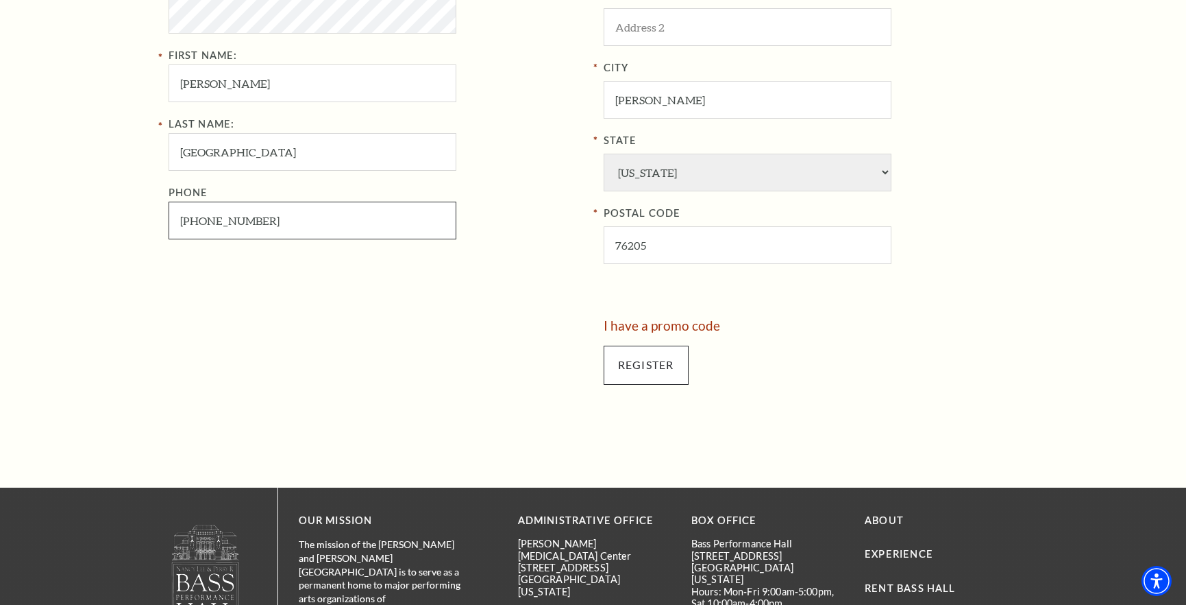
type input "503-754-1234"
click at [667, 345] on input "Register" at bounding box center [646, 364] width 85 height 38
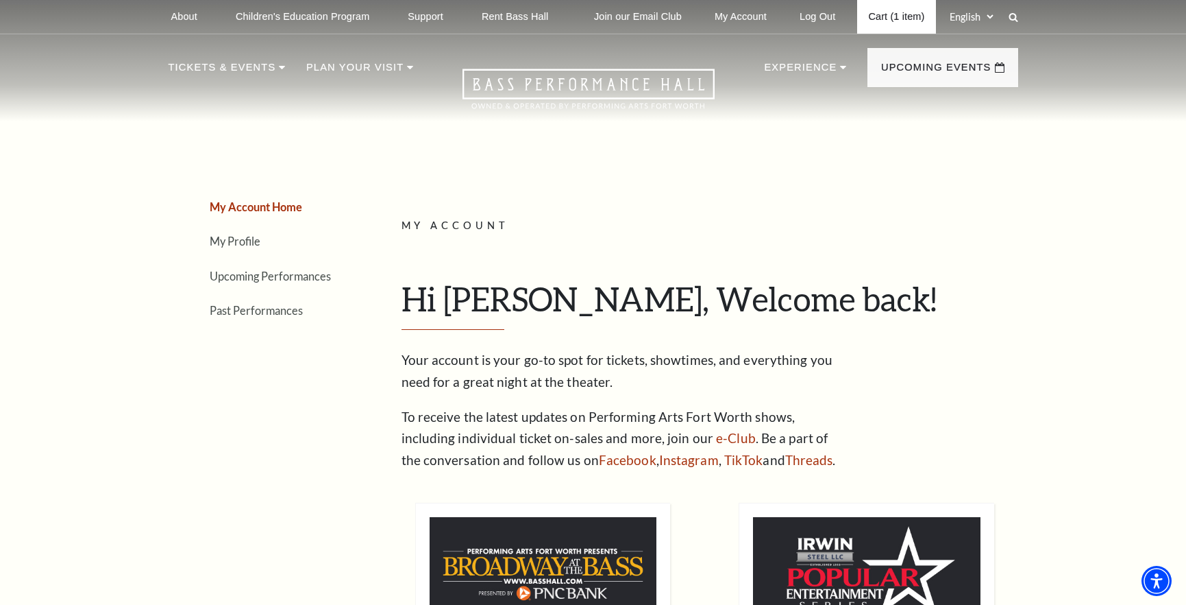
click at [879, 19] on link "Cart (1 item)" at bounding box center [896, 17] width 78 height 34
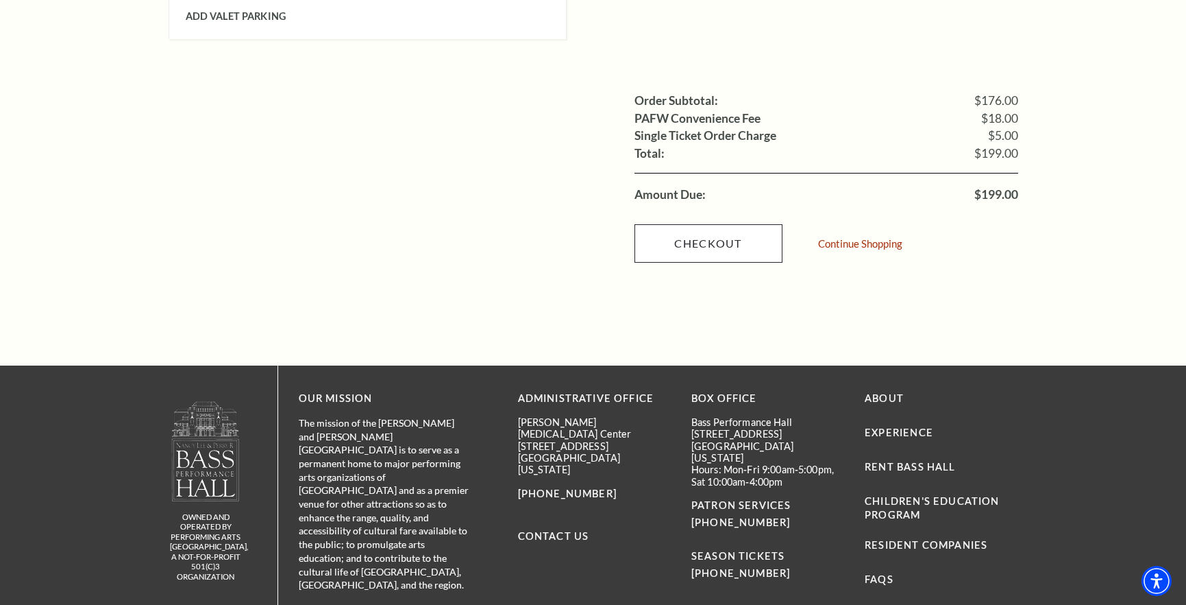
scroll to position [1354, 1]
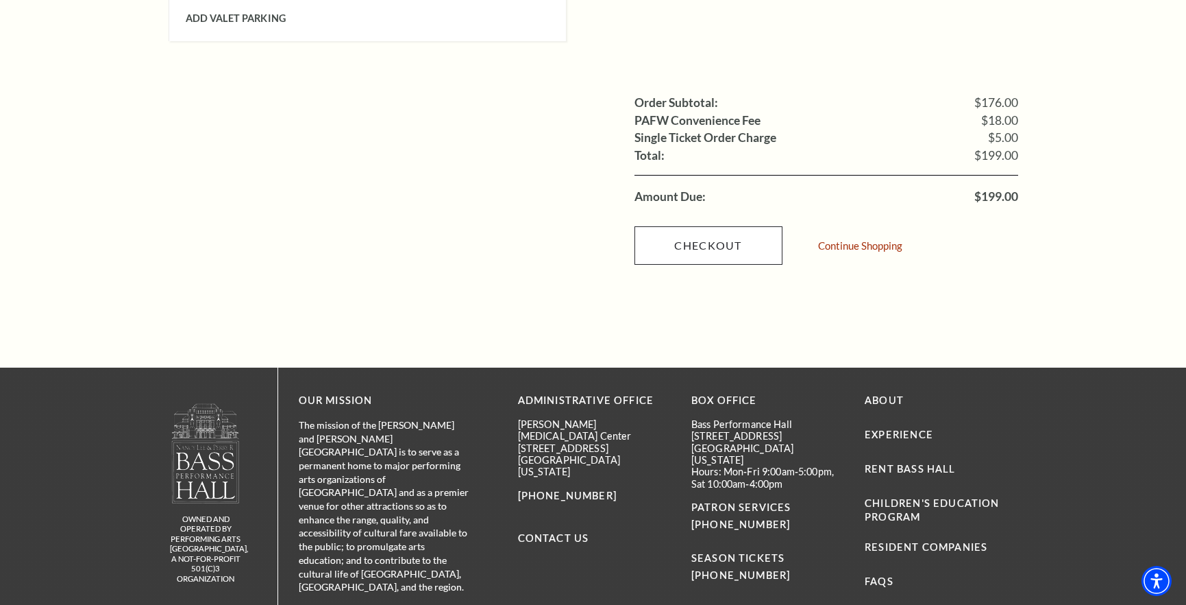
click at [696, 226] on link "Checkout" at bounding box center [709, 245] width 148 height 38
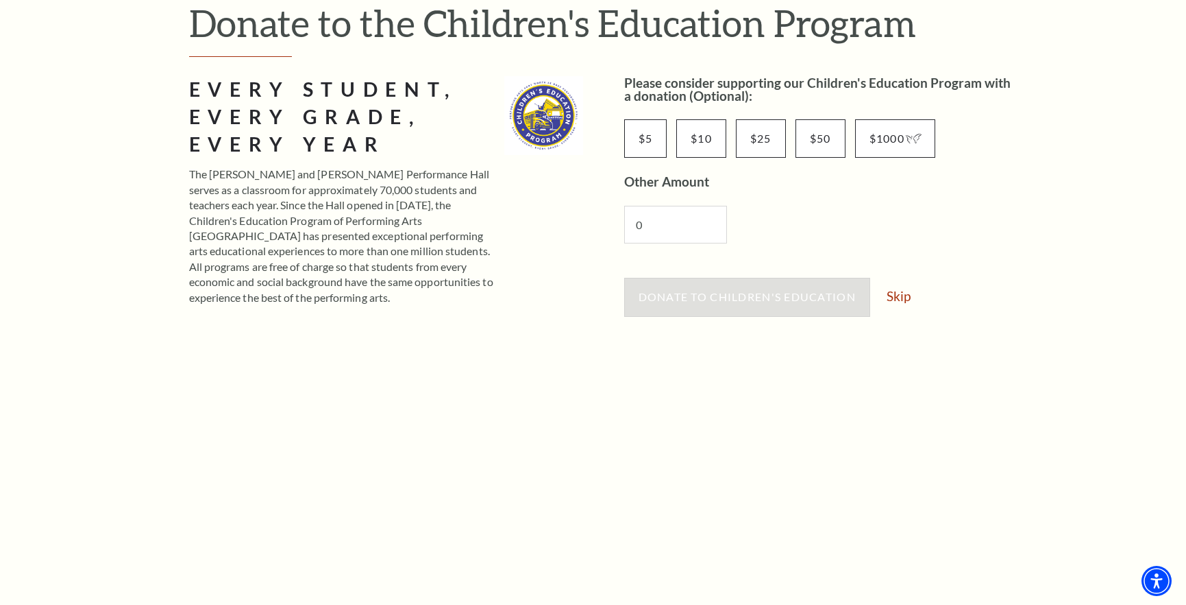
scroll to position [171, 0]
click at [895, 295] on link "Skip" at bounding box center [899, 296] width 24 height 13
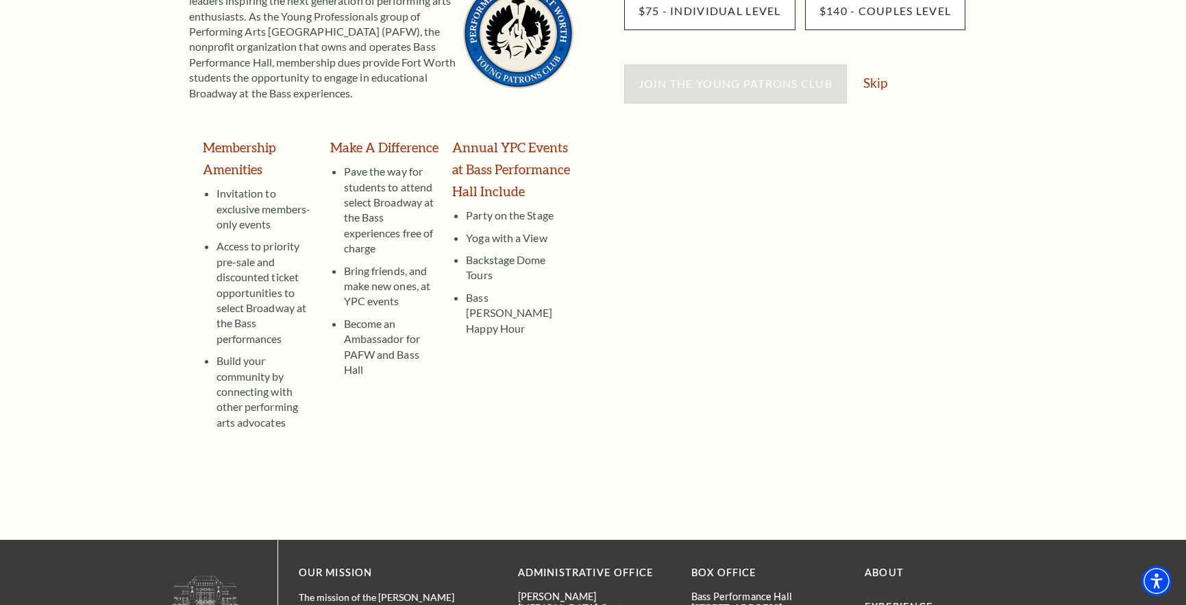
scroll to position [270, 0]
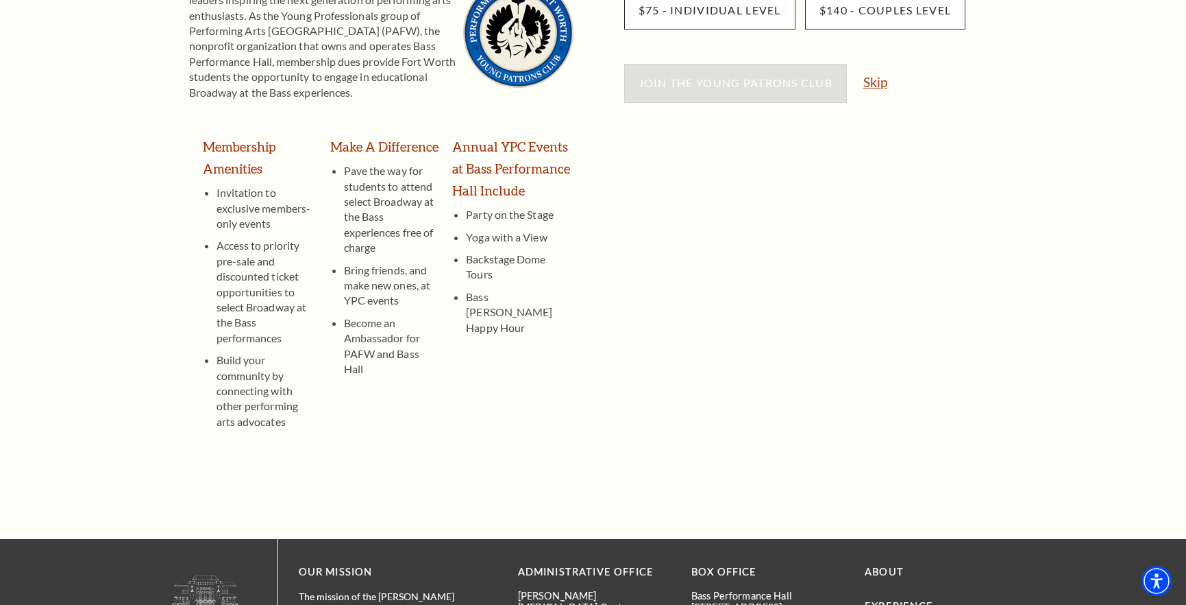
click at [877, 83] on link "Skip" at bounding box center [876, 81] width 24 height 13
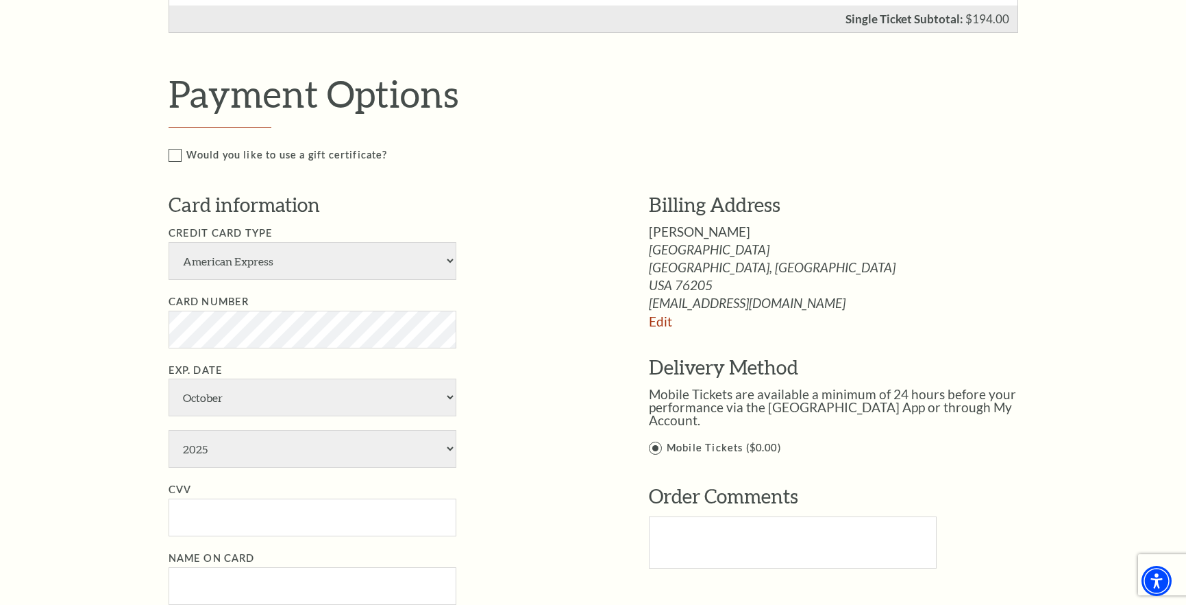
scroll to position [575, 0]
select select "24"
select select "3"
select select "2029"
type input "James"
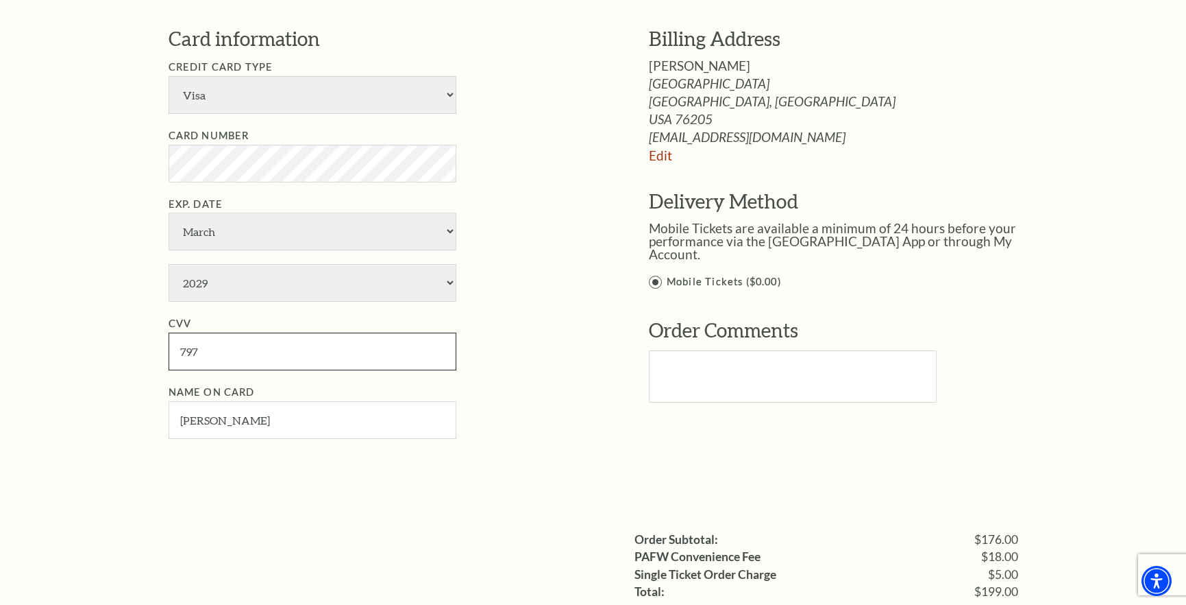
type input "797"
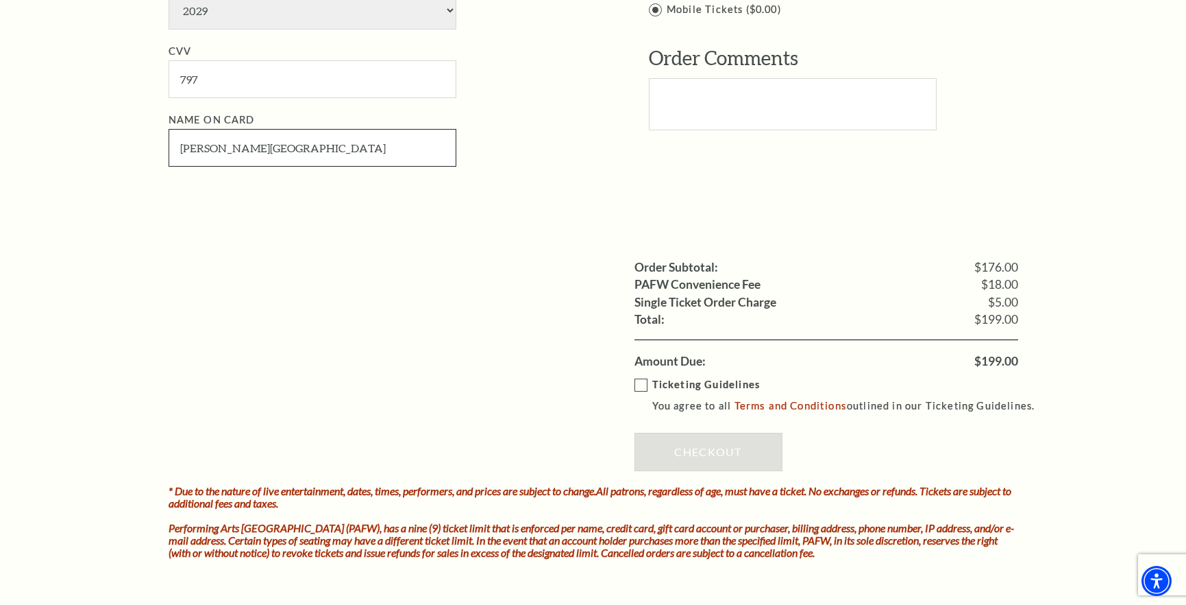
scroll to position [1012, 0]
type input "James E Poland"
click at [642, 376] on label "Ticketing Guidelines You agree to all Terms and Conditions outlined in our Tick…" at bounding box center [841, 395] width 413 height 38
click at [0, 0] on input "Ticketing Guidelines You agree to all Terms and Conditions outlined in our Tick…" at bounding box center [0, 0] width 0 height 0
click at [703, 432] on link "Checkout" at bounding box center [709, 451] width 148 height 38
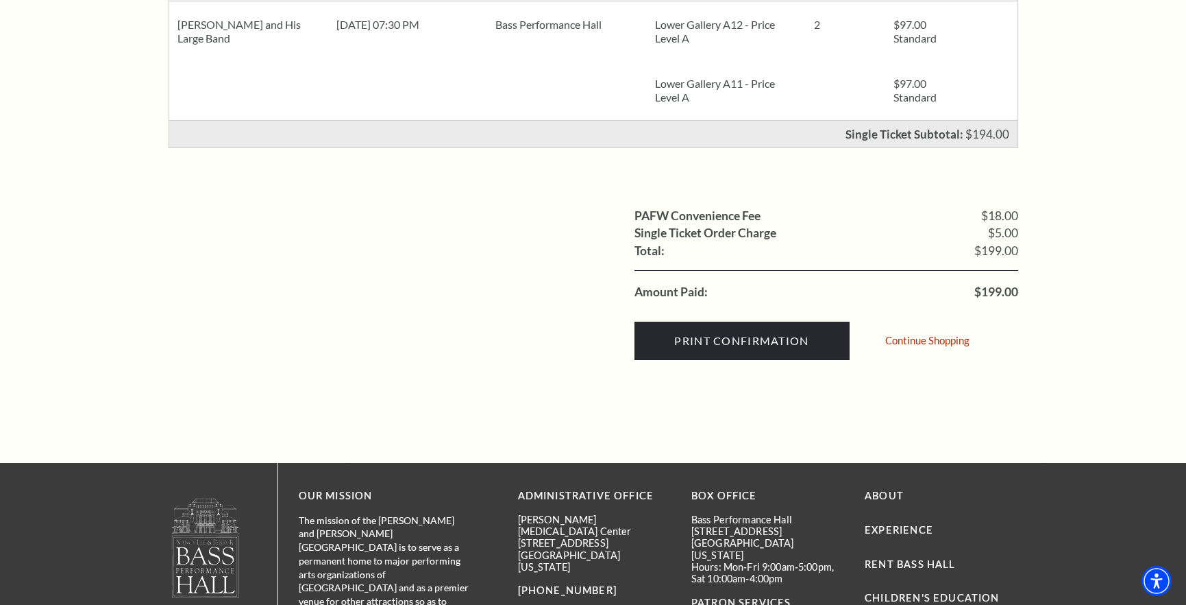
scroll to position [375, 0]
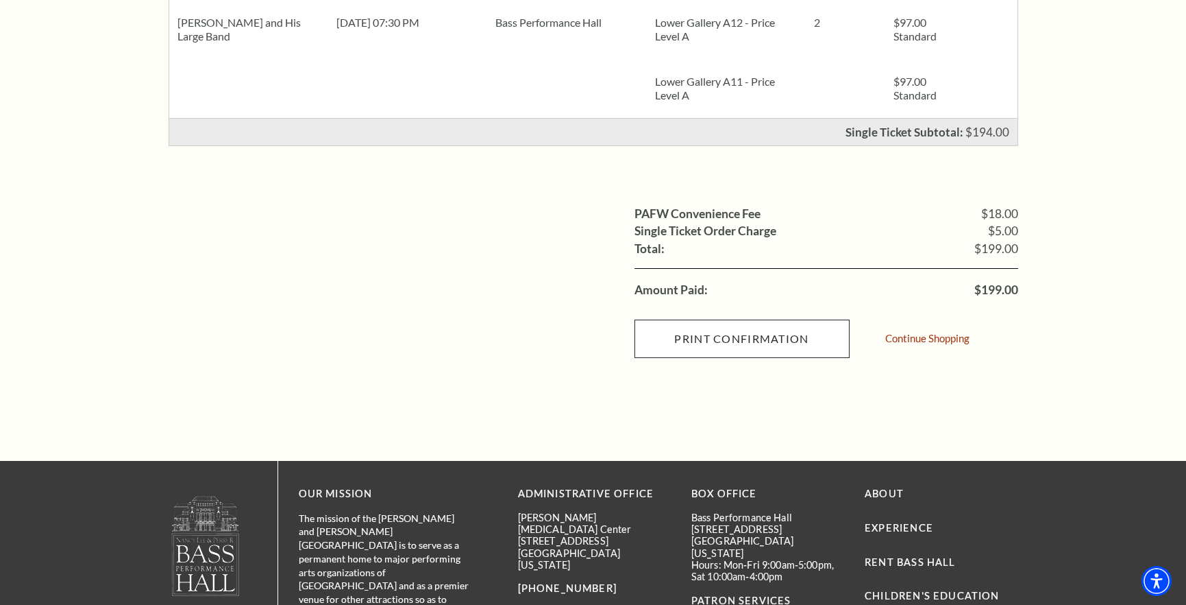
click at [748, 333] on input "Print Confirmation" at bounding box center [742, 338] width 215 height 38
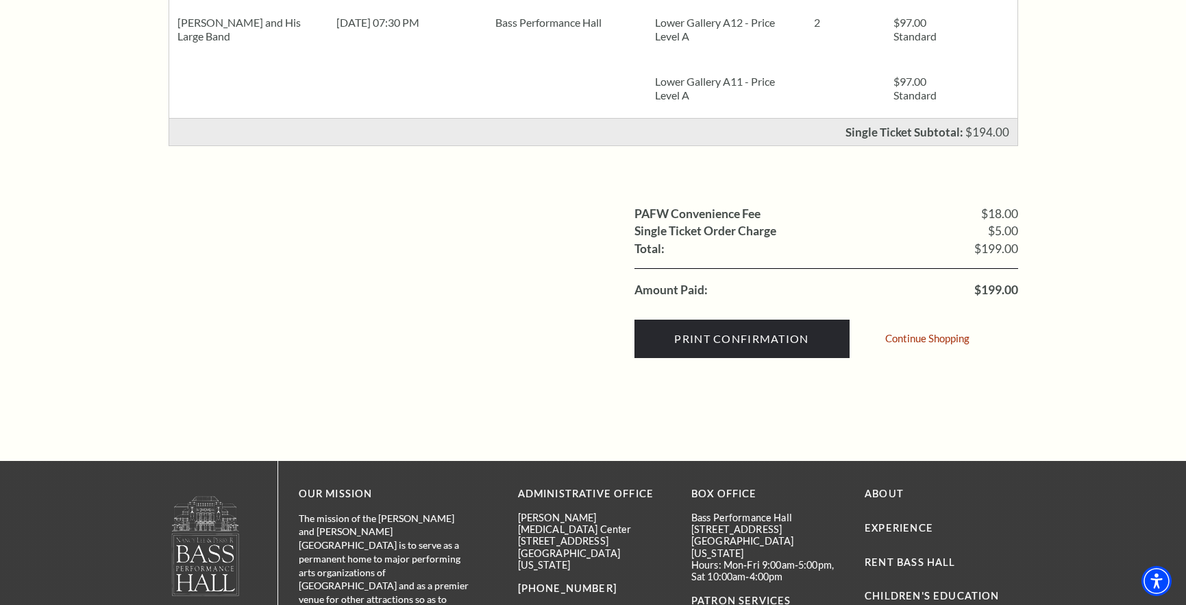
scroll to position [151, 0]
